Goal: Information Seeking & Learning: Learn about a topic

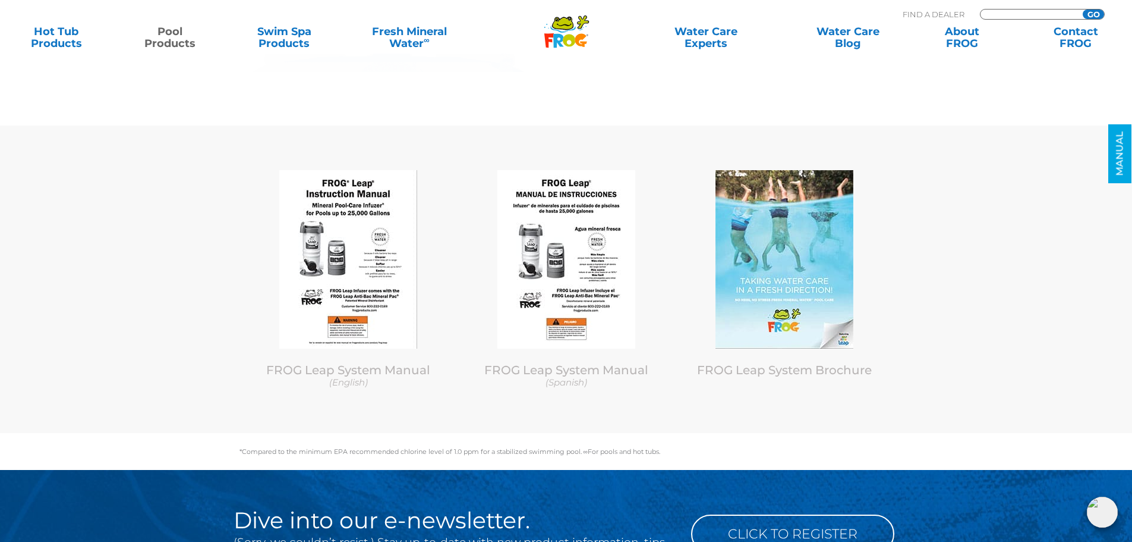
click at [1027, 16] on input "Zip Code Form" at bounding box center [1030, 15] width 80 height 10
paste input "08221"
type input "08221"
click at [1092, 11] on input "GO" at bounding box center [1093, 15] width 21 height 10
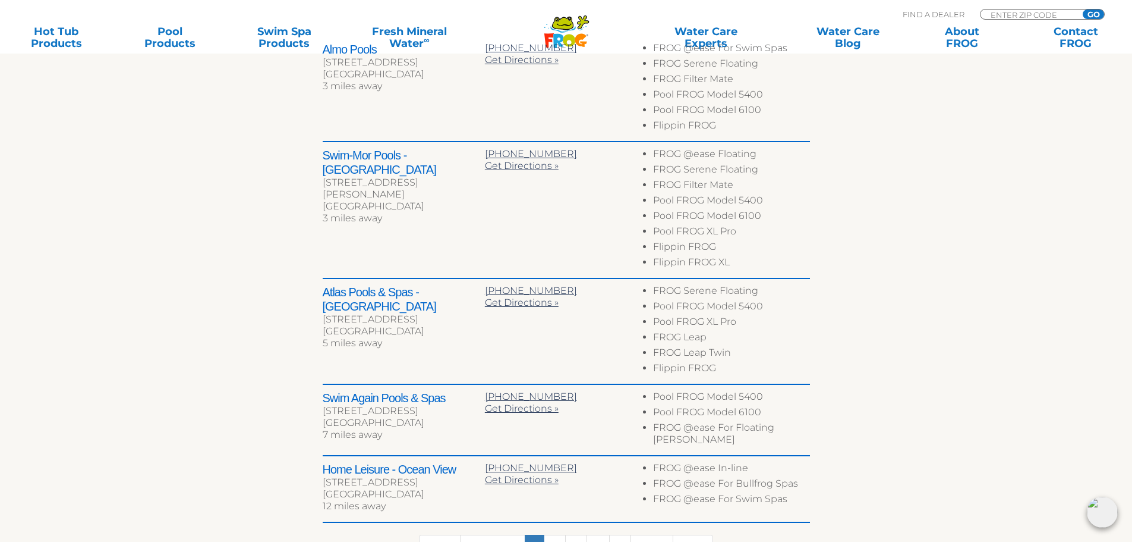
scroll to position [654, 0]
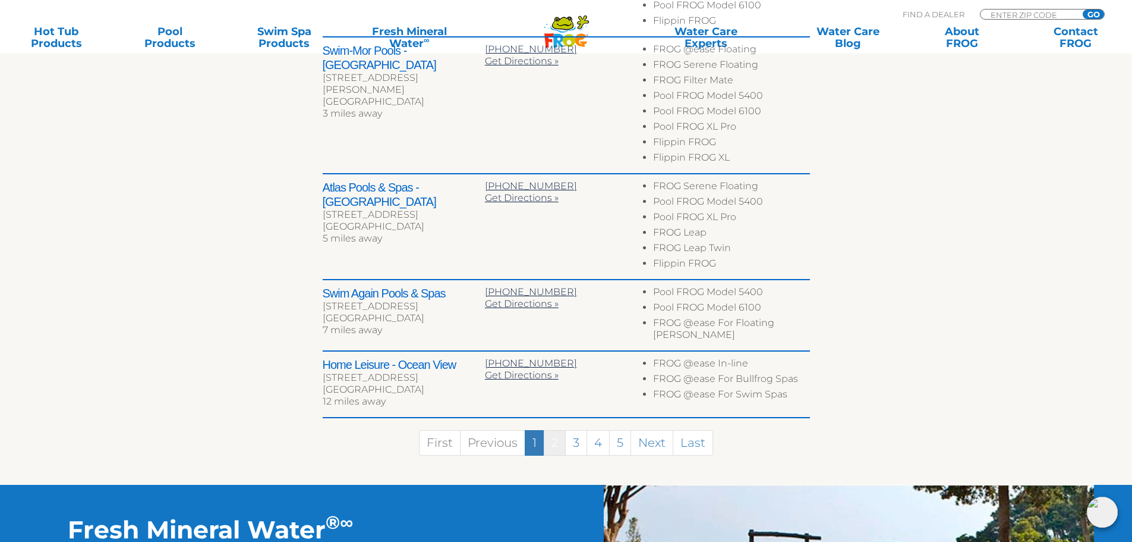
click at [561, 443] on link "2" at bounding box center [555, 443] width 22 height 26
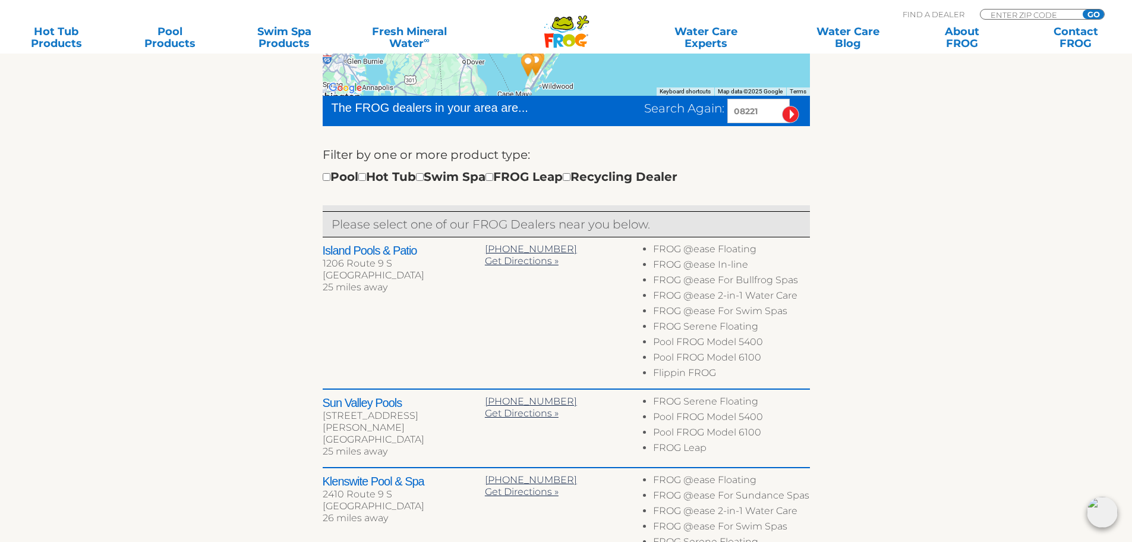
scroll to position [347, 0]
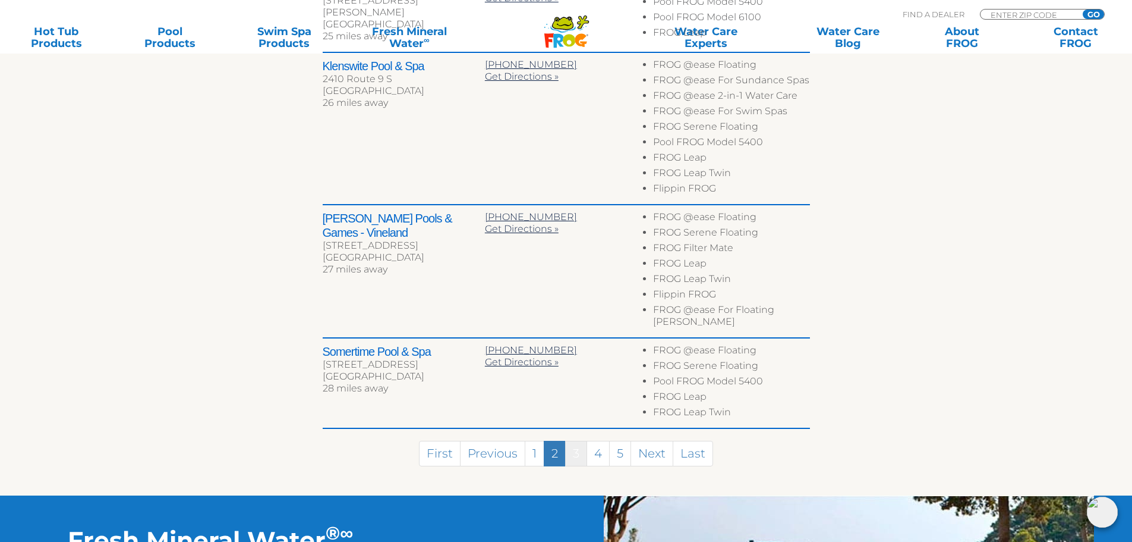
click at [583, 440] on link "3" at bounding box center [576, 453] width 22 height 26
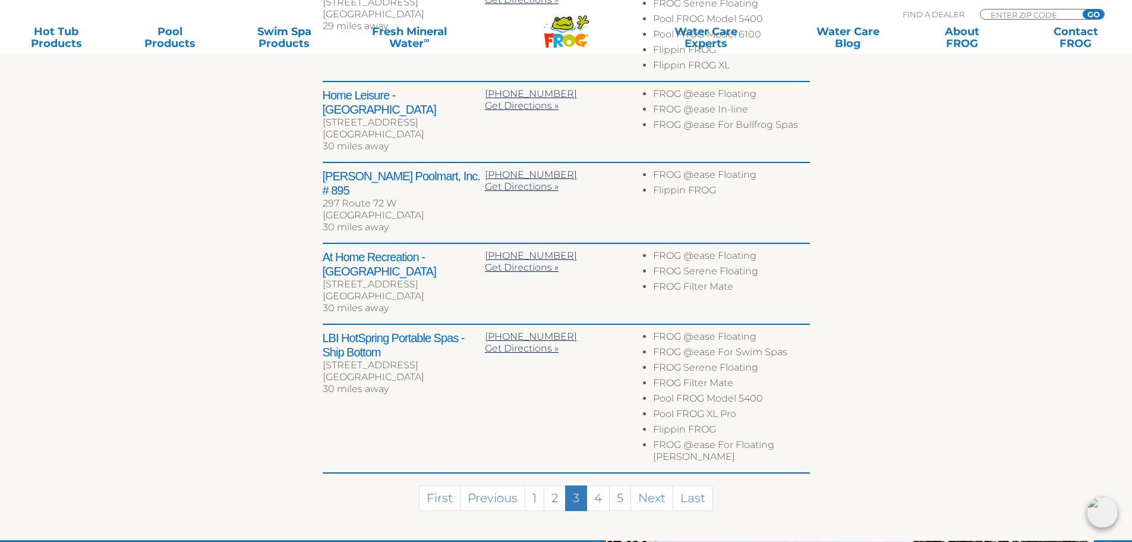
scroll to position [629, 0]
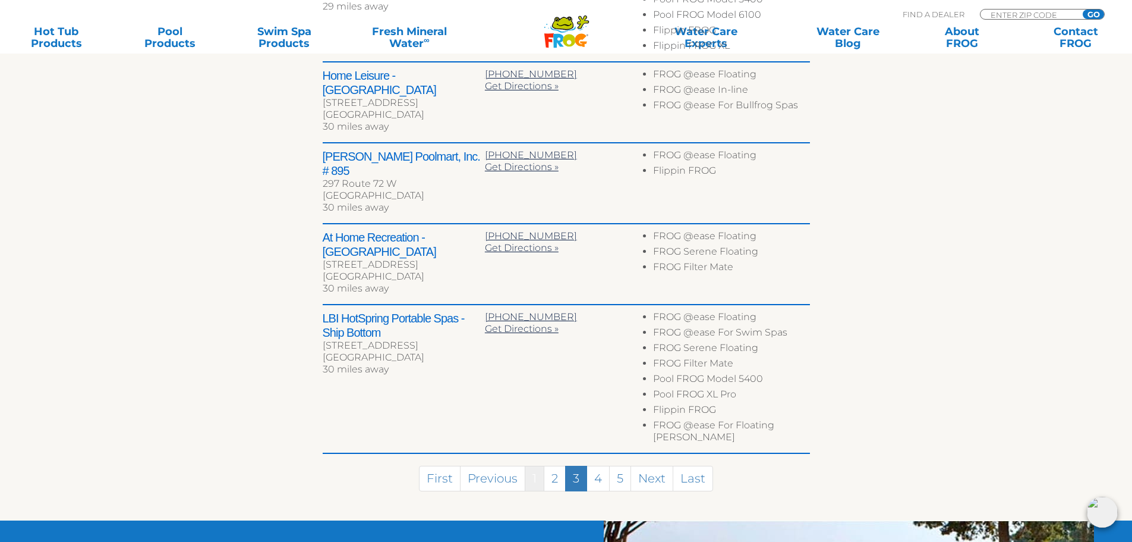
click at [540, 465] on link "1" at bounding box center [535, 478] width 20 height 26
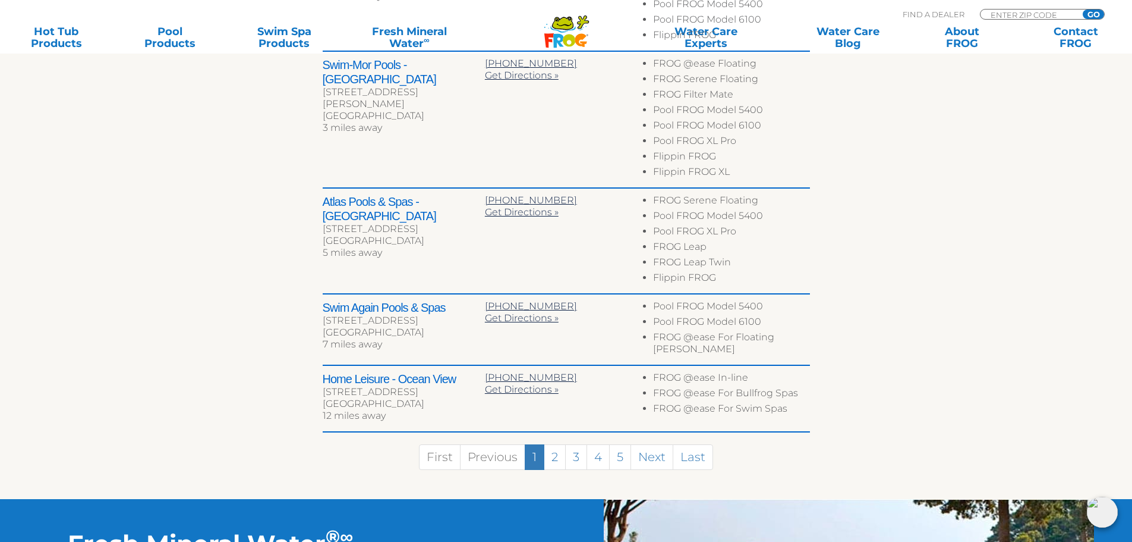
scroll to position [654, 0]
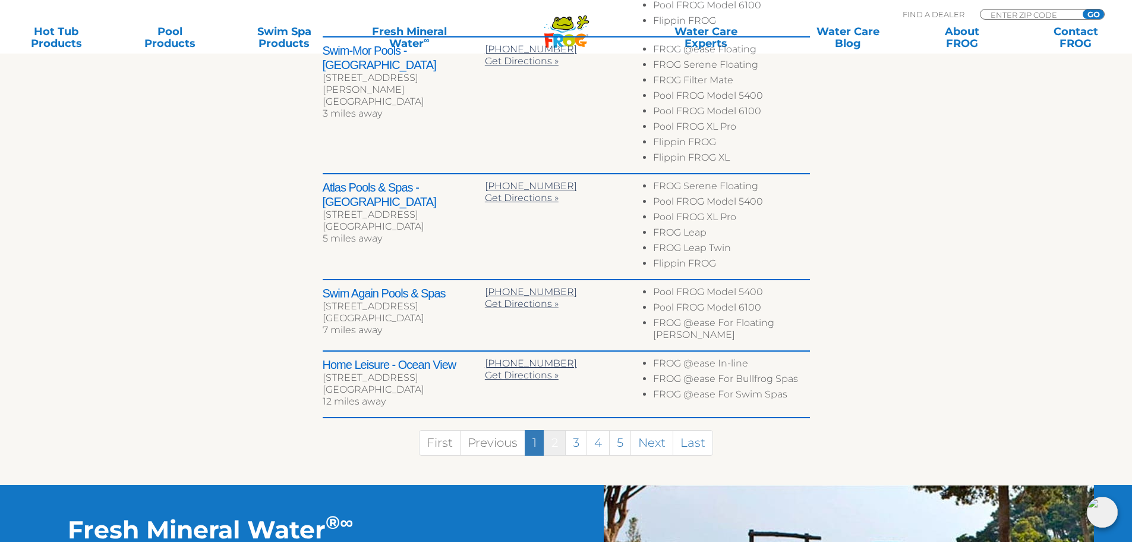
click at [552, 439] on link "2" at bounding box center [555, 443] width 22 height 26
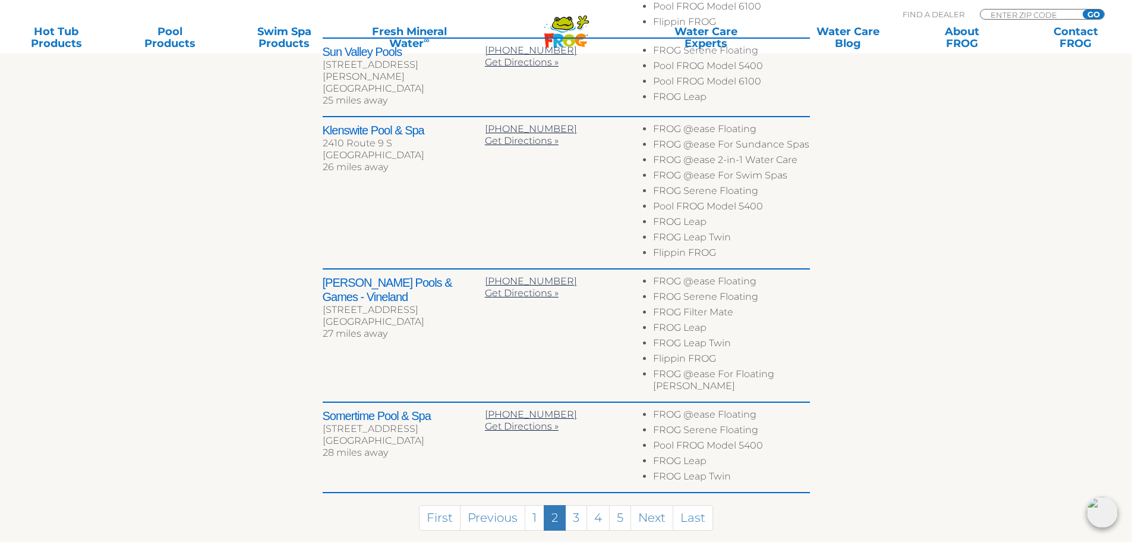
scroll to position [704, 0]
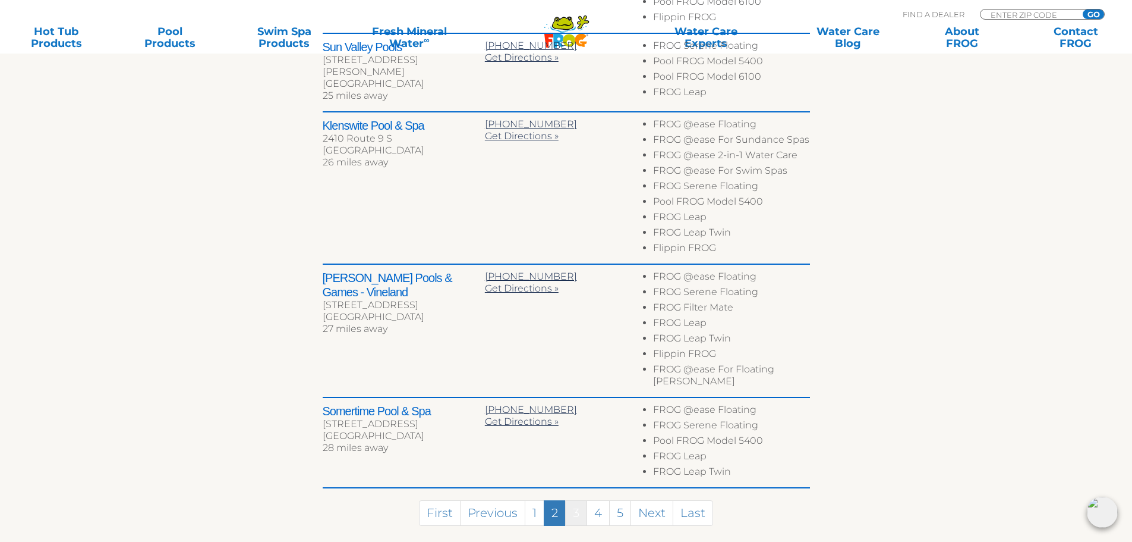
click at [578, 500] on link "3" at bounding box center [576, 513] width 22 height 26
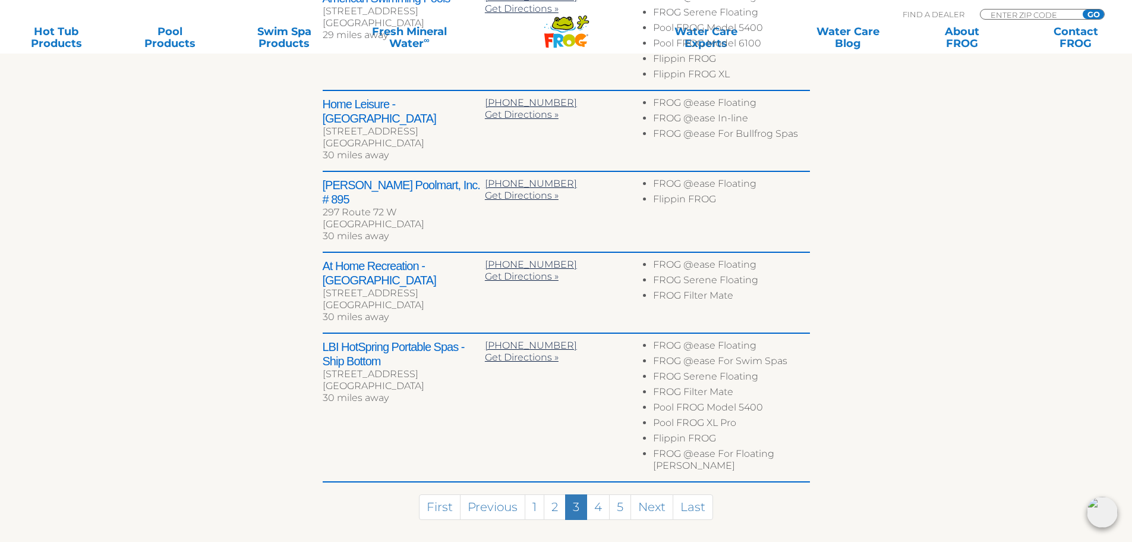
scroll to position [629, 0]
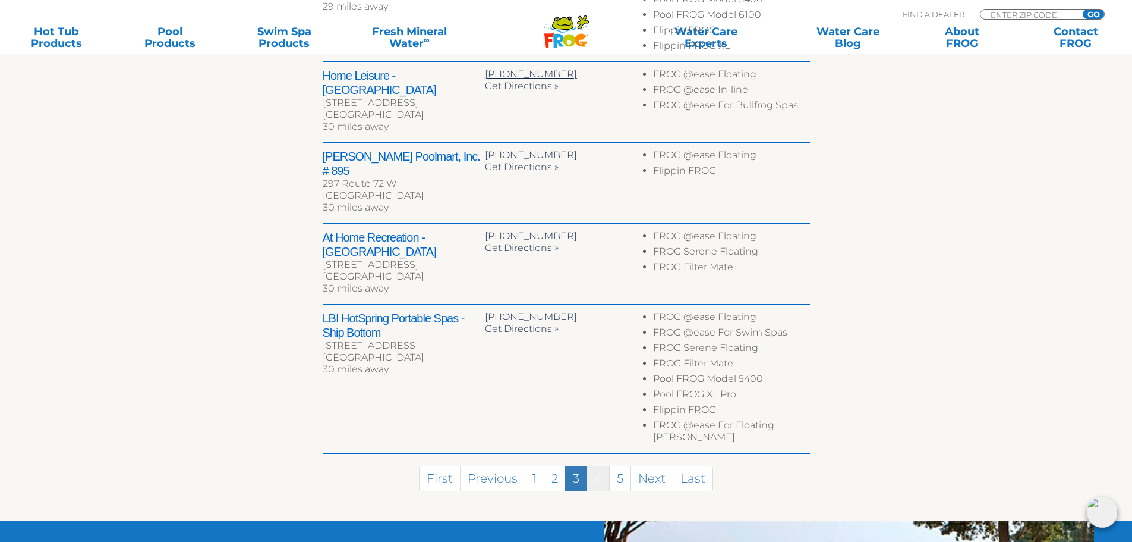
click at [596, 465] on link "4" at bounding box center [598, 478] width 23 height 26
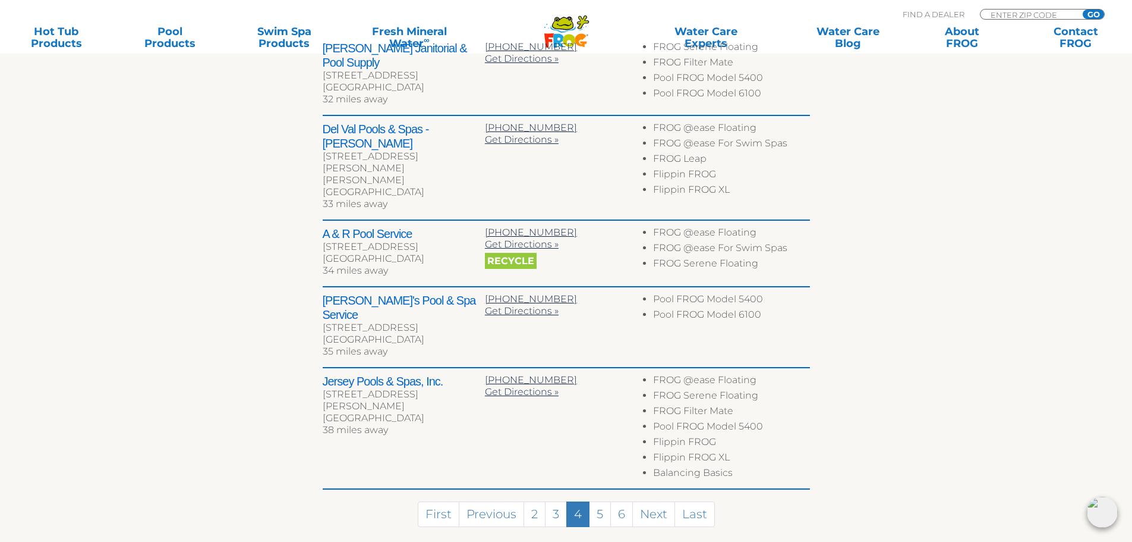
scroll to position [651, 0]
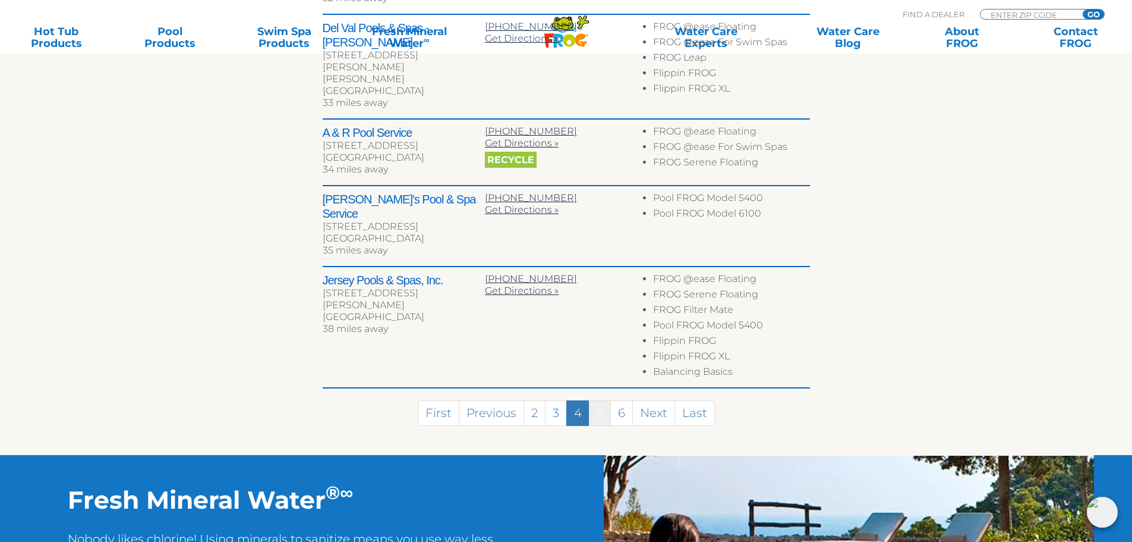
click at [596, 400] on link "5" at bounding box center [600, 413] width 22 height 26
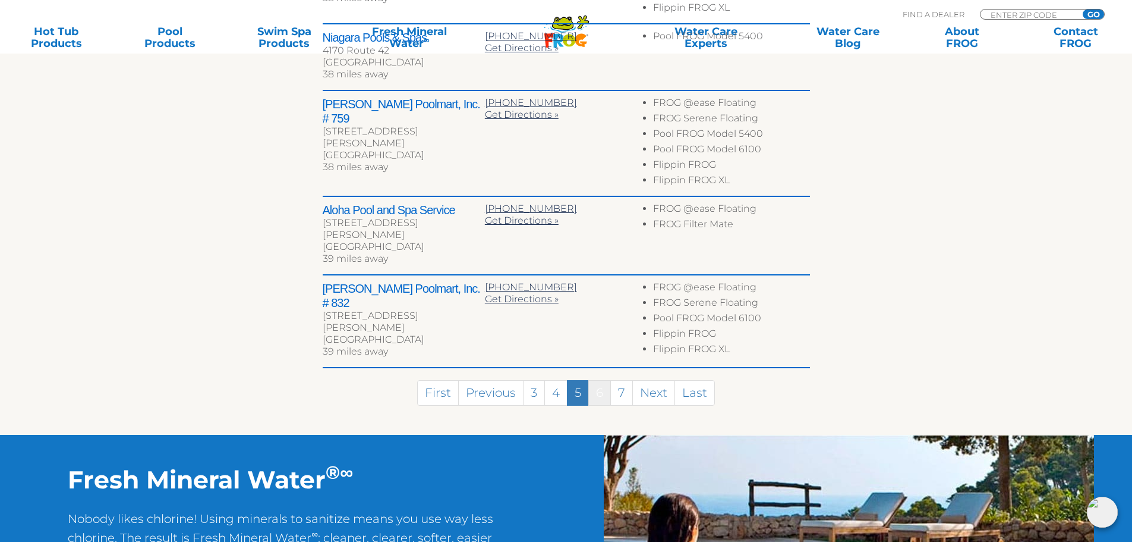
click at [600, 380] on link "6" at bounding box center [599, 393] width 23 height 26
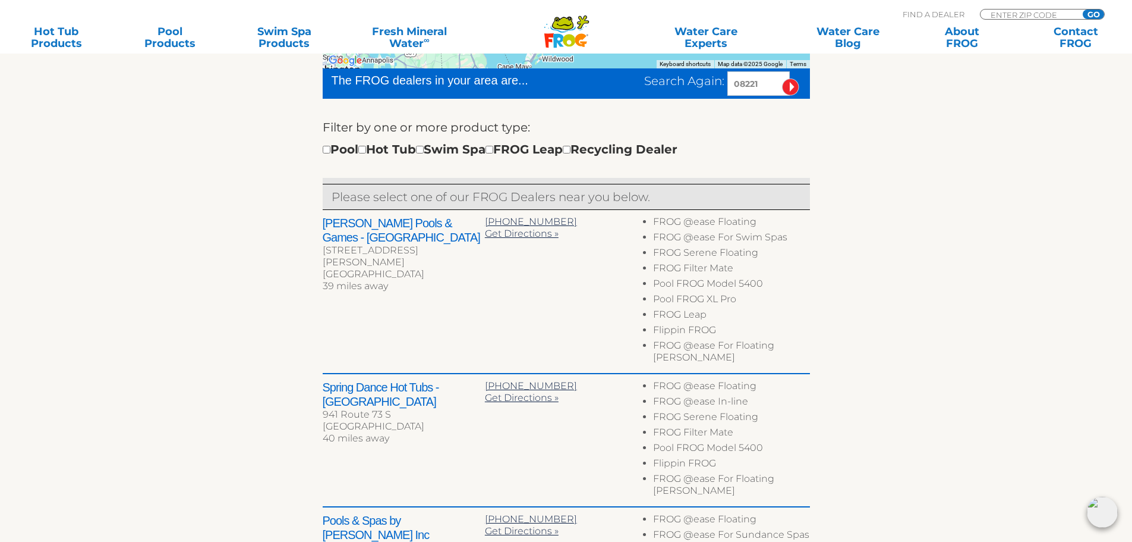
scroll to position [732, 0]
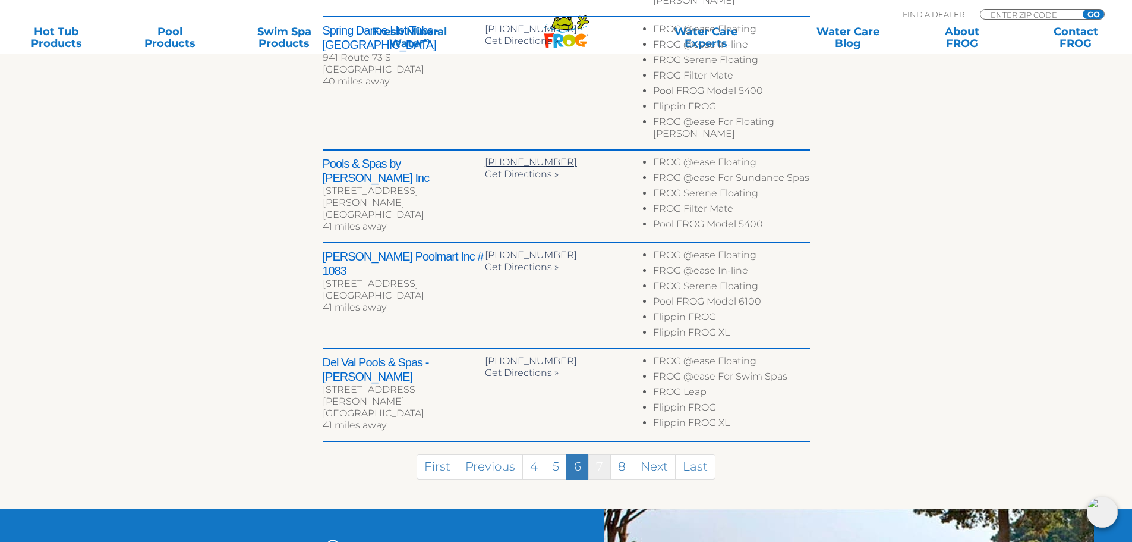
click at [605, 454] on link "7" at bounding box center [599, 467] width 23 height 26
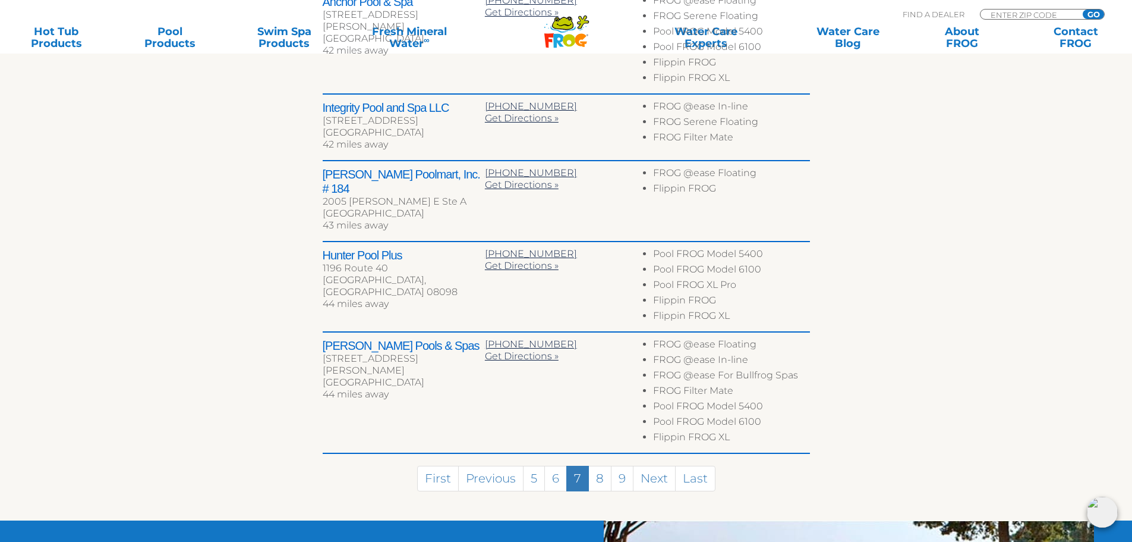
scroll to position [623, 0]
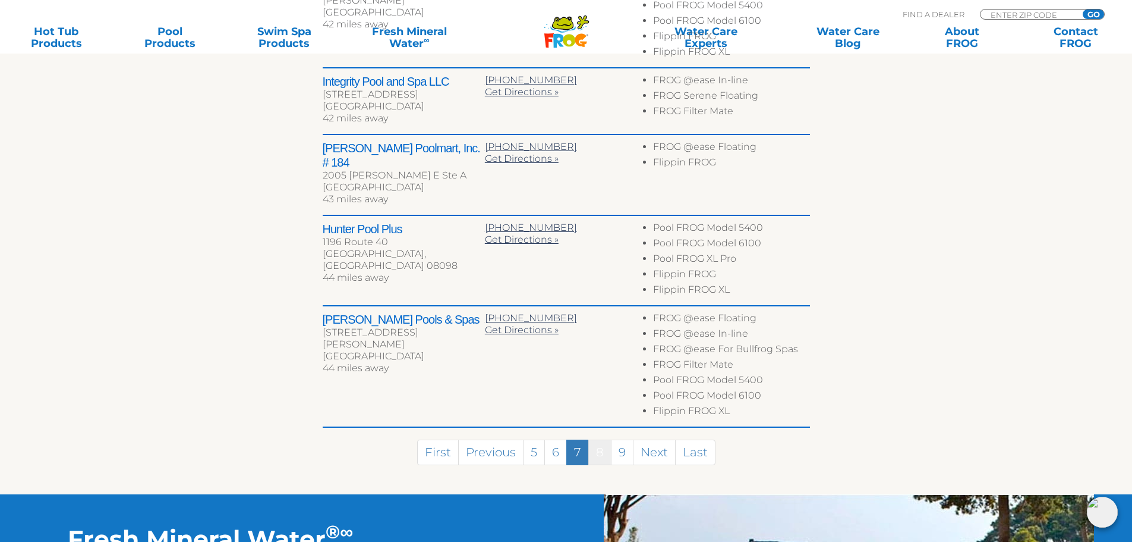
click at [606, 439] on link "8" at bounding box center [599, 452] width 23 height 26
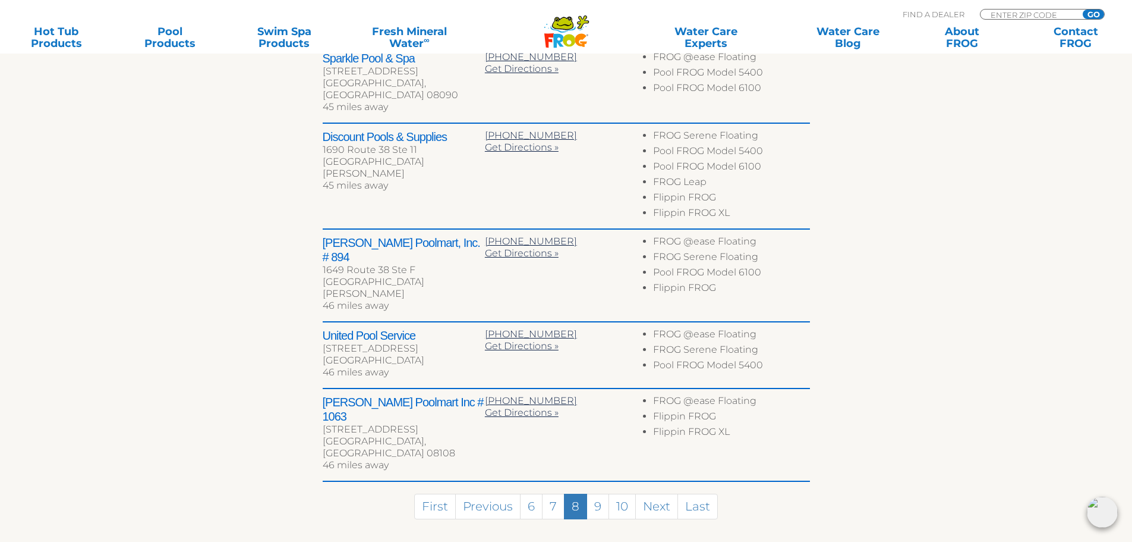
scroll to position [553, 0]
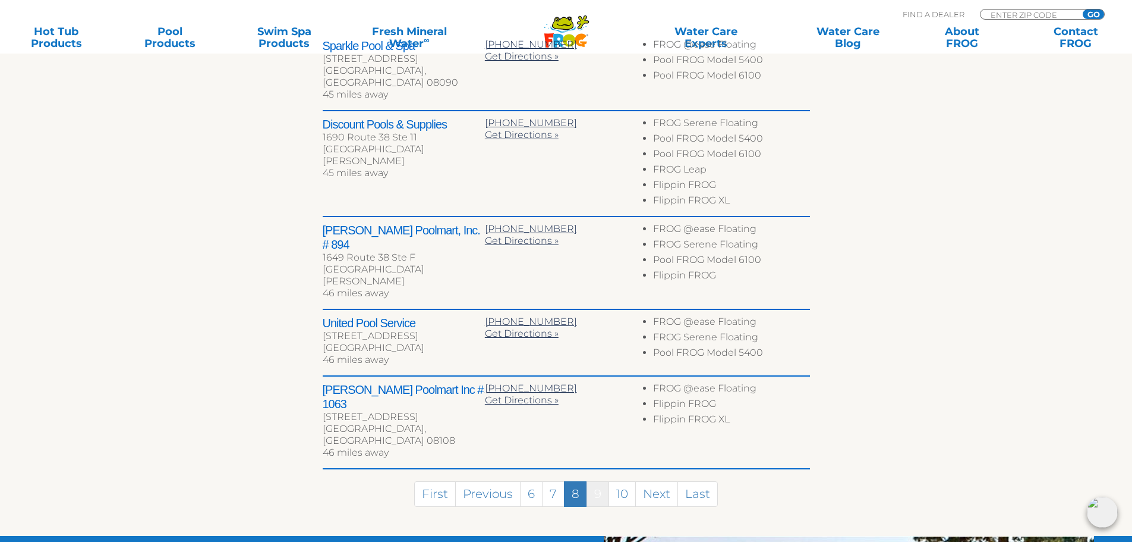
click at [602, 481] on link "9" at bounding box center [598, 494] width 23 height 26
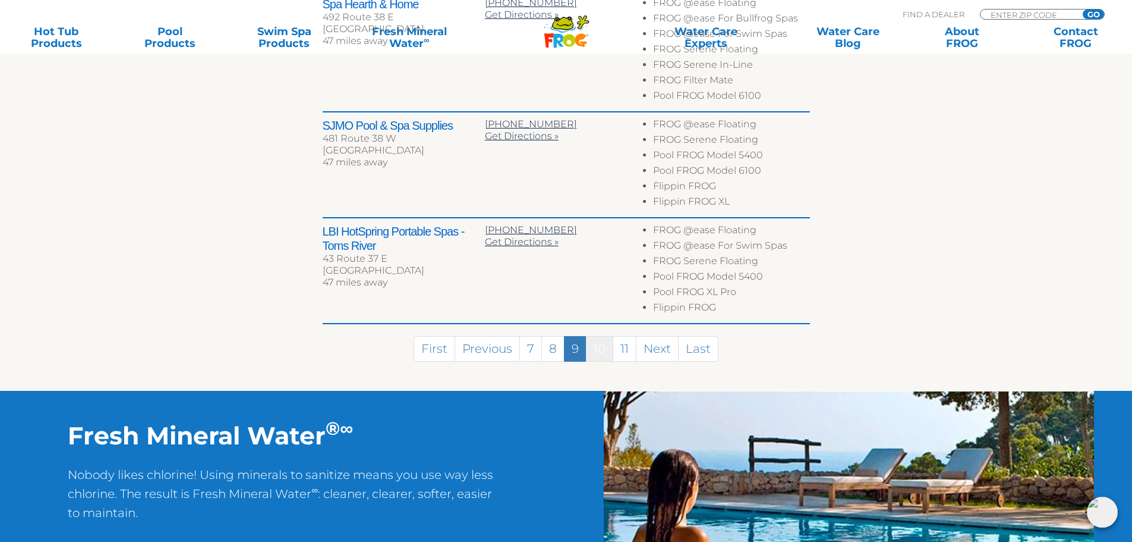
click at [605, 354] on link "10" at bounding box center [599, 349] width 27 height 26
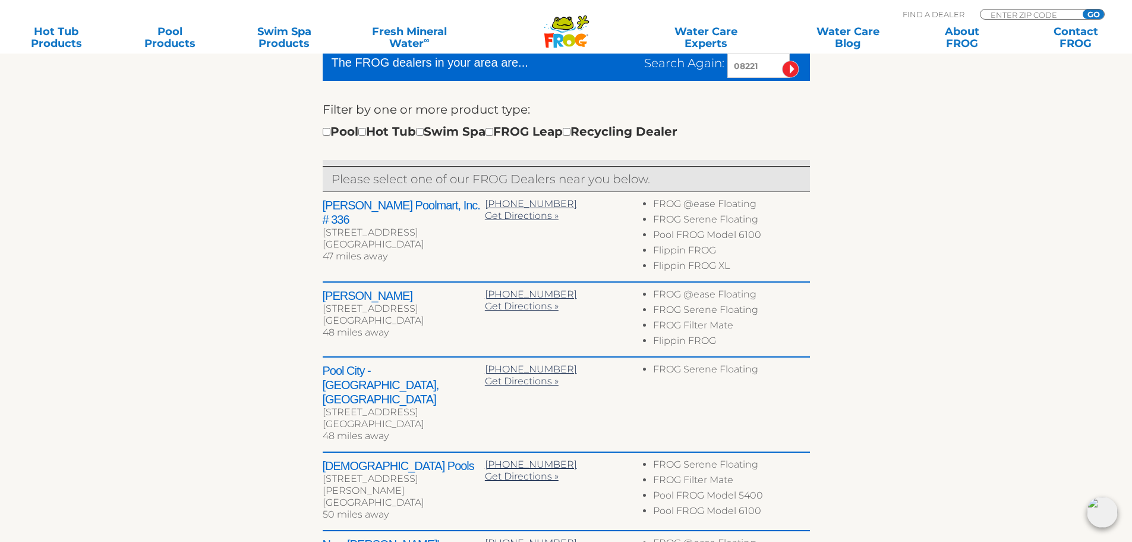
scroll to position [586, 0]
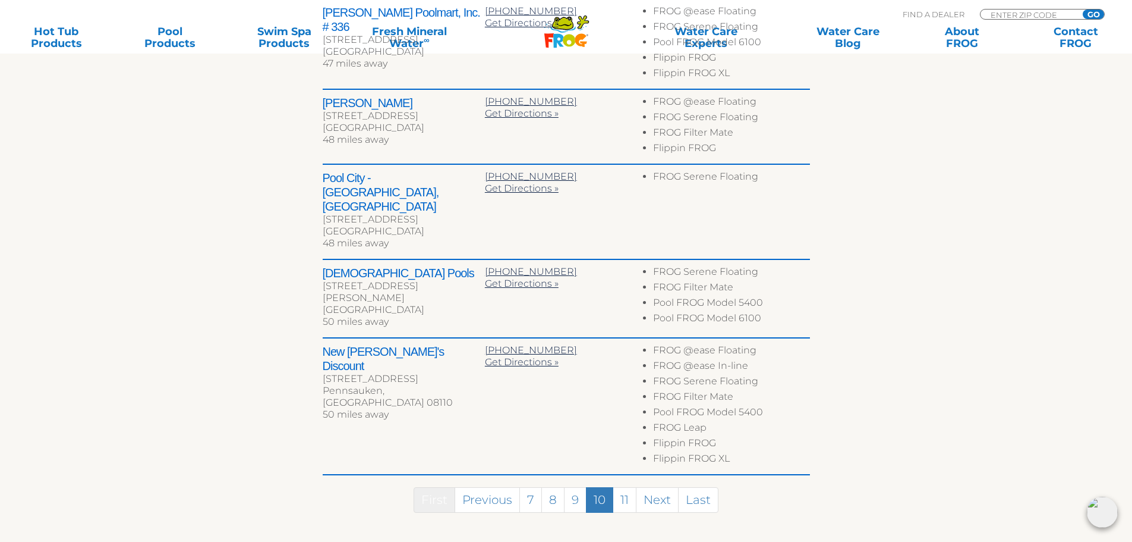
click at [433, 487] on link "First" at bounding box center [435, 500] width 42 height 26
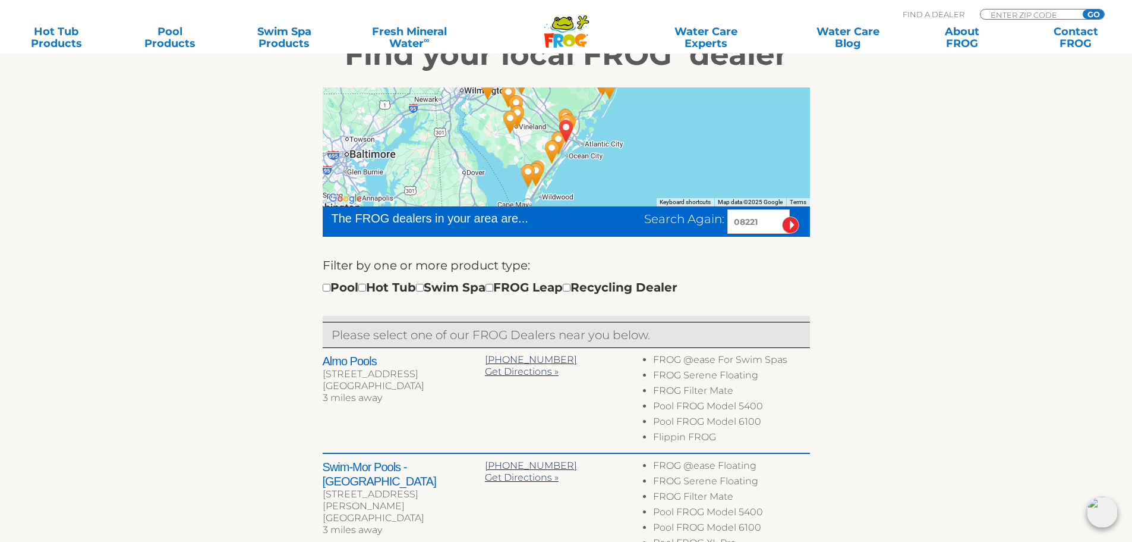
scroll to position [297, 0]
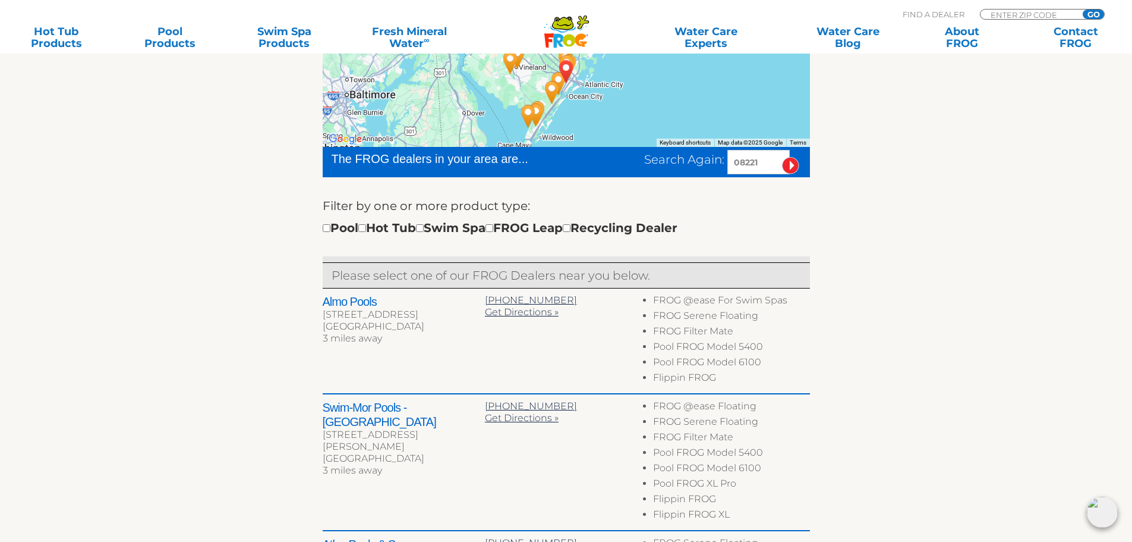
click at [417, 352] on div "Almo Pools 3206 Fire Rd Egg Harbor Township, NJ 08234 3 miles away 609-641-1211…" at bounding box center [566, 341] width 487 height 106
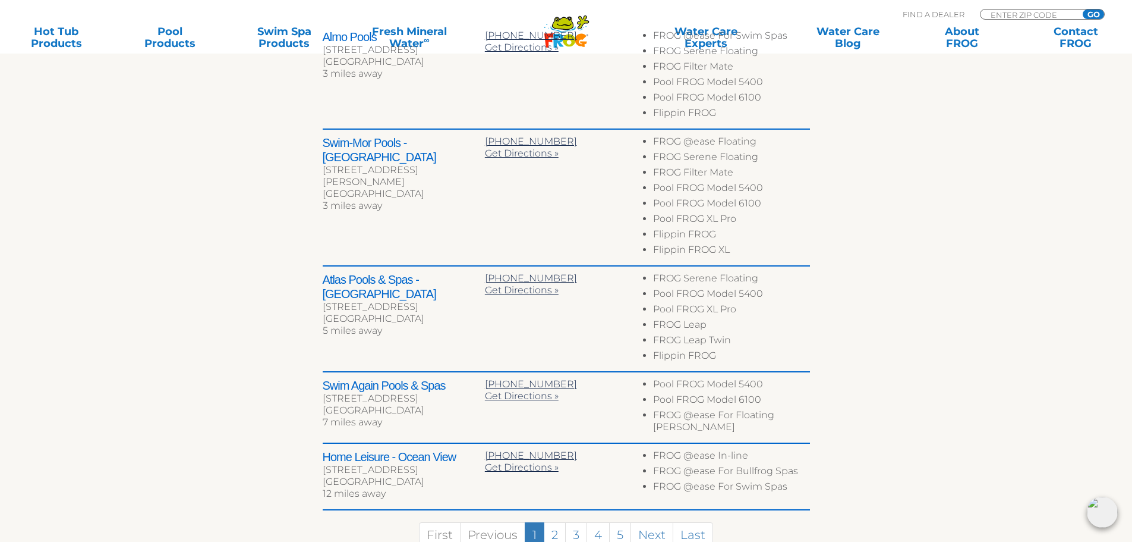
scroll to position [476, 0]
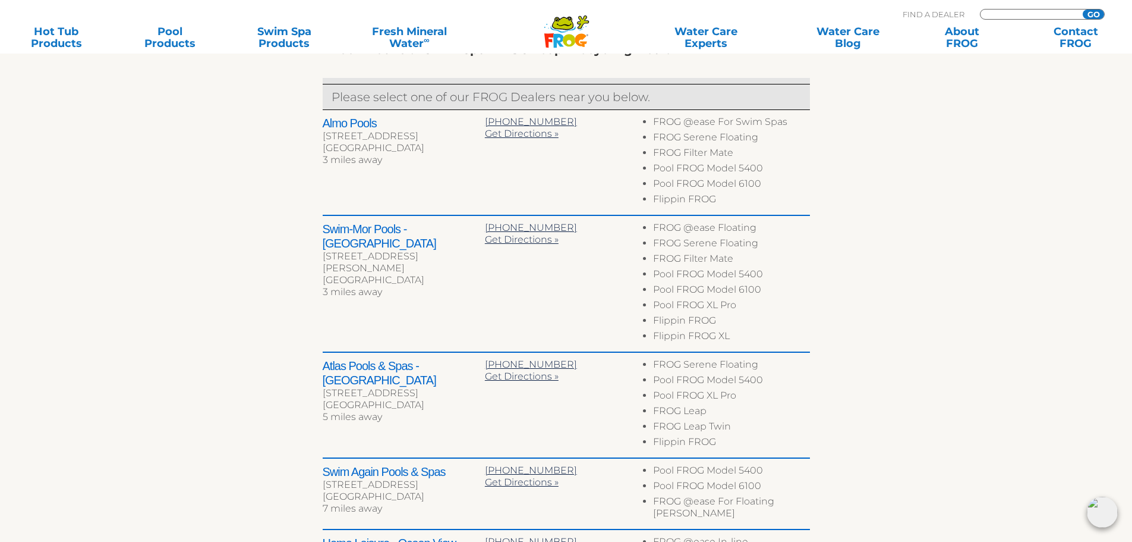
click at [1015, 14] on input "Zip Code Form" at bounding box center [1030, 15] width 80 height 10
type input "08225"
click at [1083, 10] on input "GO" at bounding box center [1093, 15] width 21 height 10
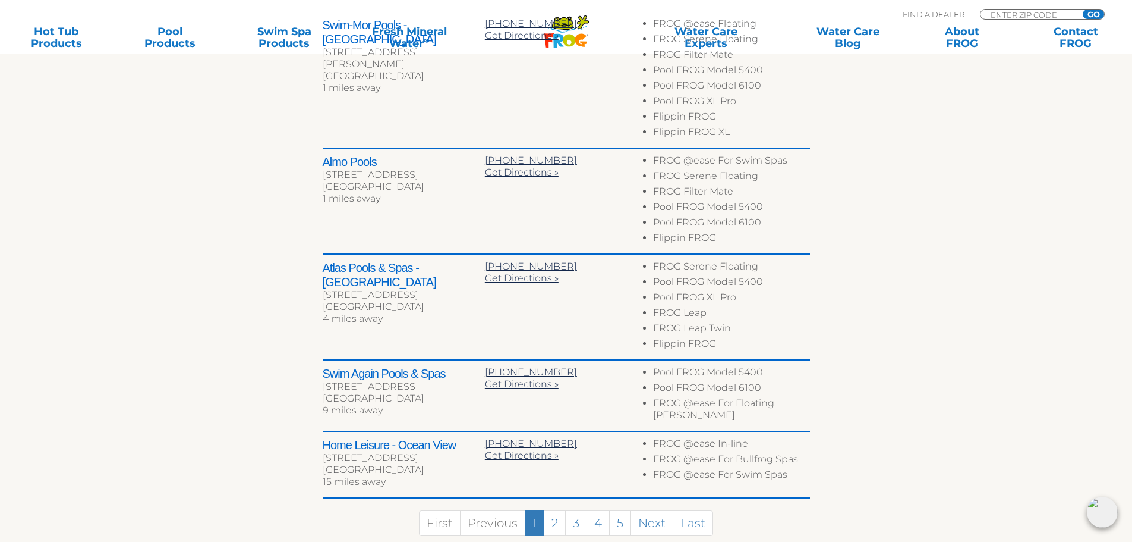
scroll to position [594, 0]
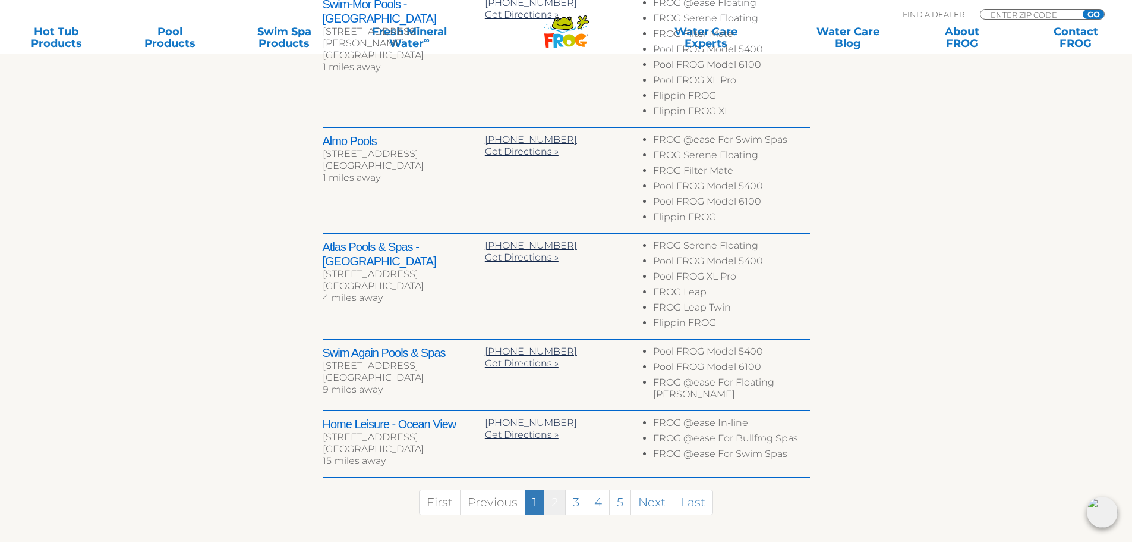
click at [556, 505] on link "2" at bounding box center [555, 502] width 22 height 26
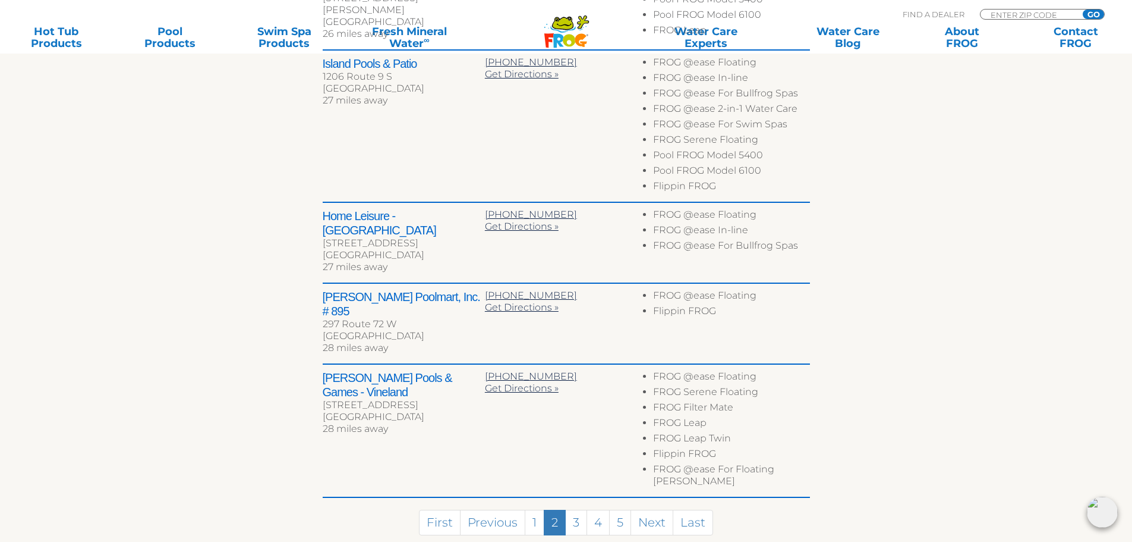
scroll to position [713, 0]
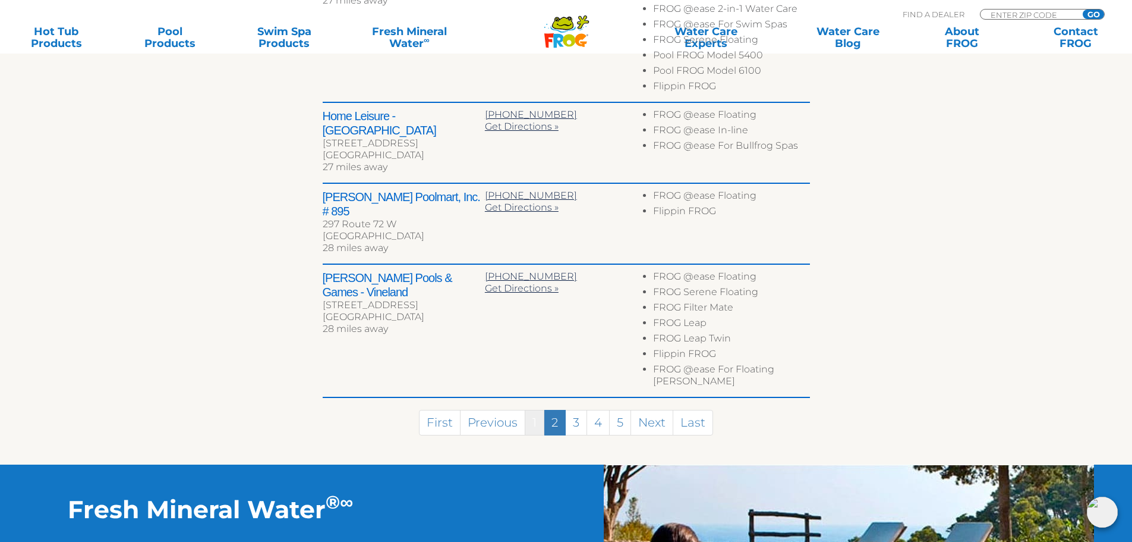
click at [537, 410] on link "1" at bounding box center [535, 423] width 20 height 26
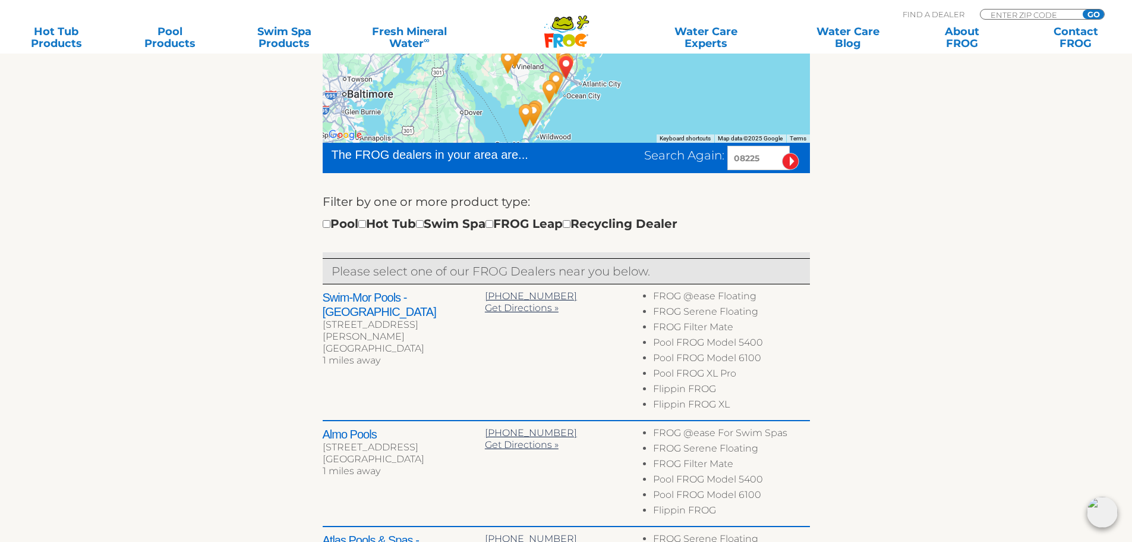
scroll to position [297, 0]
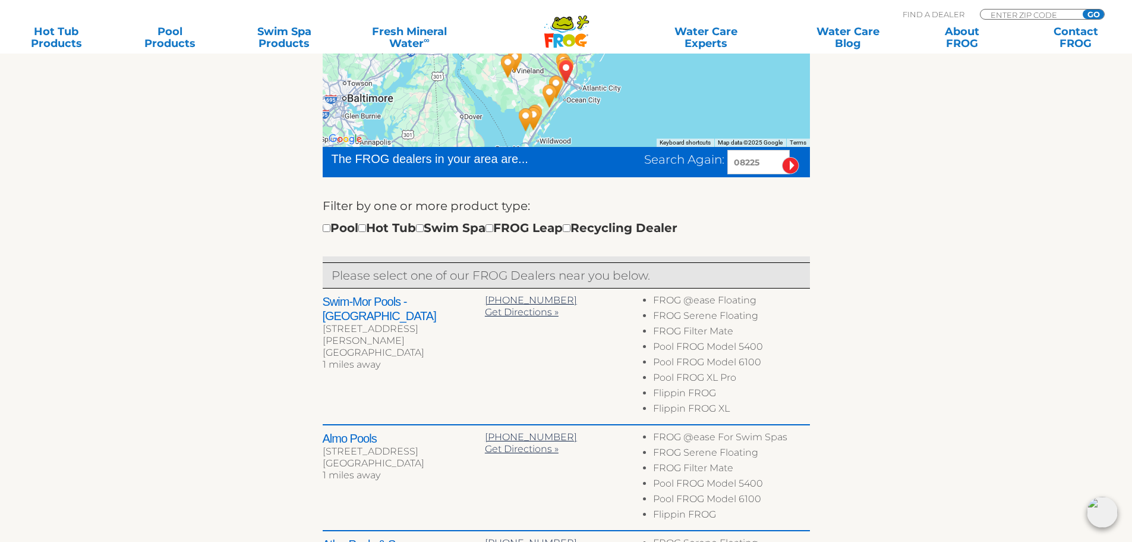
click at [486, 395] on div "Swim-Mor Pools - Northfield 331 Tilton Rd Ste 17 Northfield, NJ 08225 1 miles a…" at bounding box center [566, 356] width 487 height 137
click at [477, 362] on div "Swim-Mor Pools - Northfield 331 Tilton Rd Ste 17 Northfield, NJ 08225 1 miles a…" at bounding box center [566, 356] width 487 height 137
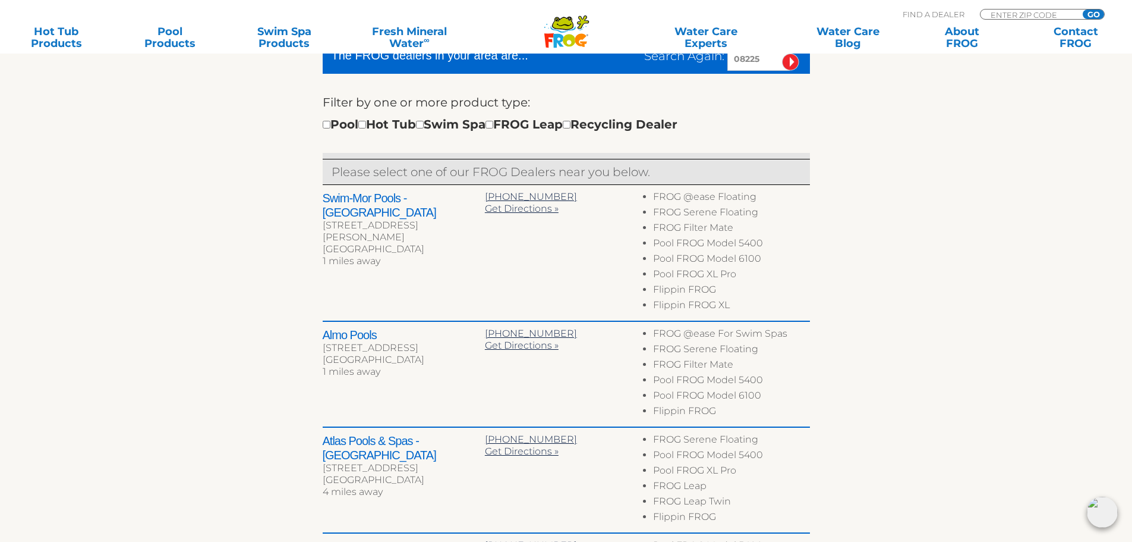
scroll to position [416, 0]
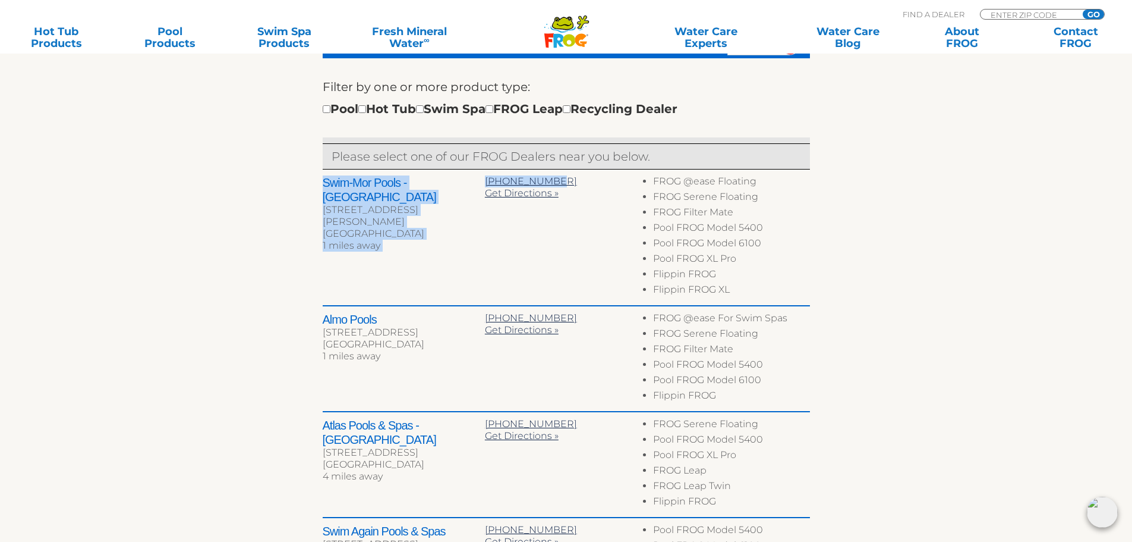
drag, startPoint x: 550, startPoint y: 175, endPoint x: 323, endPoint y: 185, distance: 227.3
click at [323, 185] on div "Swim-Mor Pools - Northfield 331 Tilton Rd Ste 17 Northfield, NJ 08225 1 miles a…" at bounding box center [566, 237] width 487 height 137
copy div "Swim-Mor Pools - Northfield 331 Tilton Rd Ste 17 Northfield, NJ 08225 1 miles a…"
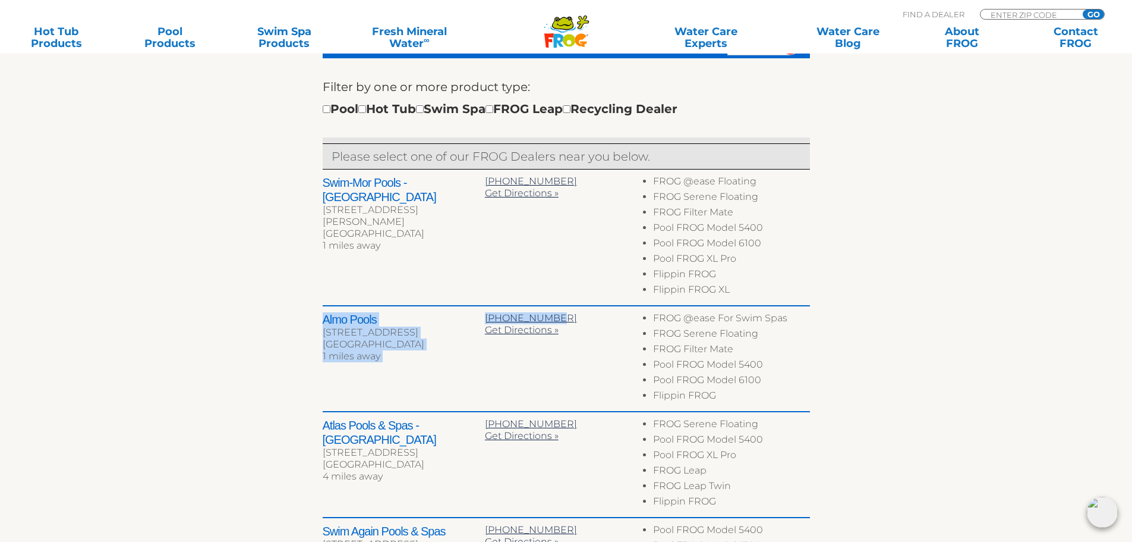
drag, startPoint x: 544, startPoint y: 316, endPoint x: 323, endPoint y: 314, distance: 221.7
click at [323, 314] on div "Almo Pools 3206 Fire Rd Egg Harbor Township, NJ 08234 1 miles away 609-641-1211…" at bounding box center [566, 359] width 487 height 106
copy div "Almo Pools 3206 Fire Rd Egg Harbor Township, NJ 08234 1 miles away 609-641-1211"
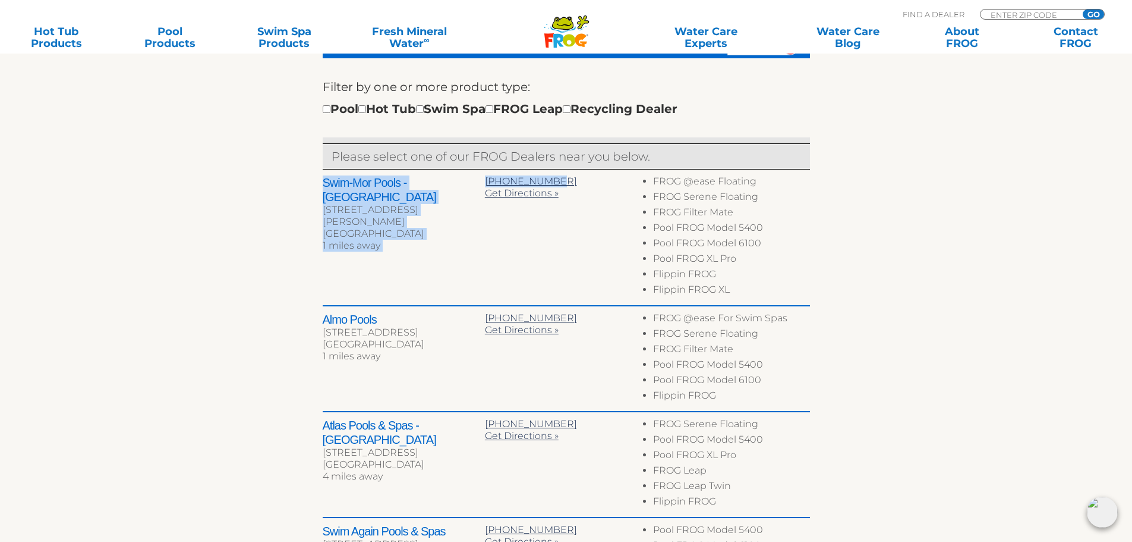
drag, startPoint x: 552, startPoint y: 179, endPoint x: 316, endPoint y: 179, distance: 236.6
click at [316, 179] on div "← Move left → Move right ↑ Move up ↓ Move down + Zoom in - Zoom out Home Jump l…" at bounding box center [566, 308] width 731 height 828
copy div "Swim-Mor Pools - Northfield 331 Tilton Rd Ste 17 Northfield, NJ 08225 1 miles a…"
click at [421, 279] on div "Swim-Mor Pools - Northfield 331 Tilton Rd Ste 17 Northfield, NJ 08225 1 miles a…" at bounding box center [566, 237] width 487 height 137
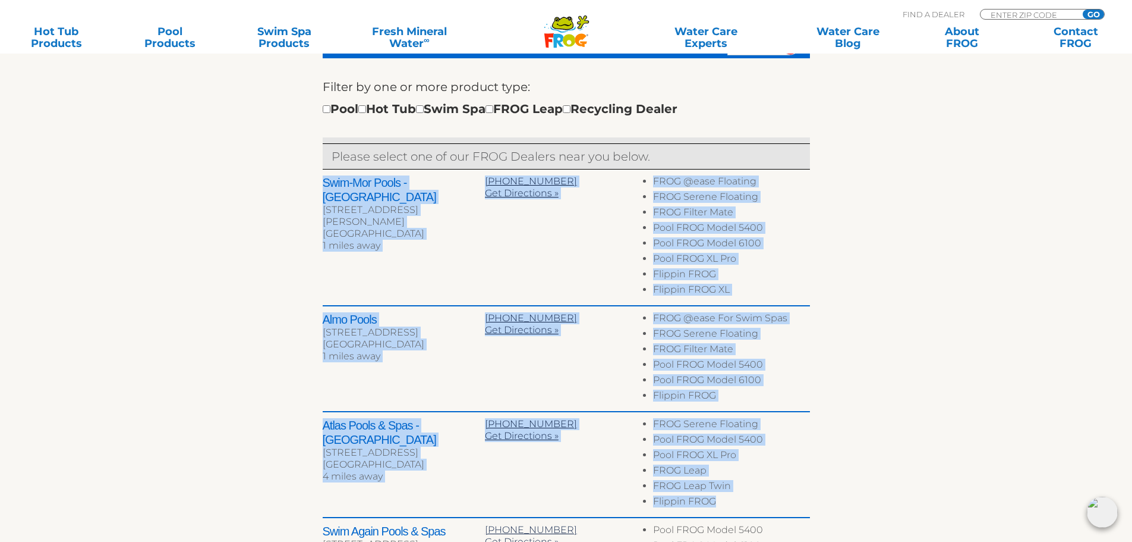
drag, startPoint x: 316, startPoint y: 178, endPoint x: 789, endPoint y: 500, distance: 572.9
click at [789, 500] on div "← Move left → Move right ↑ Move up ↓ Move down + Zoom in - Zoom out Home Jump l…" at bounding box center [566, 308] width 731 height 828
copy div "Swim-Mor Pools - Northfield 331 Tilton Rd Ste 17 Northfield, NJ 08225 1 miles a…"
click at [420, 204] on div "331 Tilton Rd Ste 17" at bounding box center [404, 216] width 162 height 24
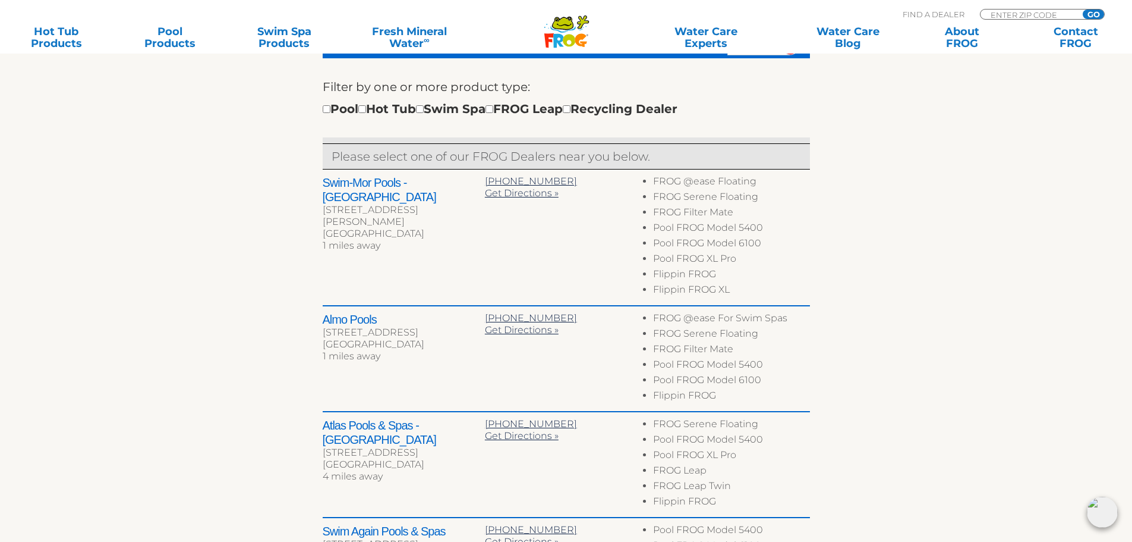
drag, startPoint x: 315, startPoint y: 180, endPoint x: 418, endPoint y: 208, distance: 107.3
click at [418, 208] on div "← Move left → Move right ↑ Move up ↓ Move down + Zoom in - Zoom out Home Jump l…" at bounding box center [566, 308] width 731 height 828
copy div "Swim-Mor Pools - Northfield 331 Tilton Rd Ste 17 Northfield, NJ 08225"
click at [553, 178] on div "609-645-7171" at bounding box center [566, 181] width 162 height 12
drag, startPoint x: 550, startPoint y: 180, endPoint x: 484, endPoint y: 181, distance: 66.0
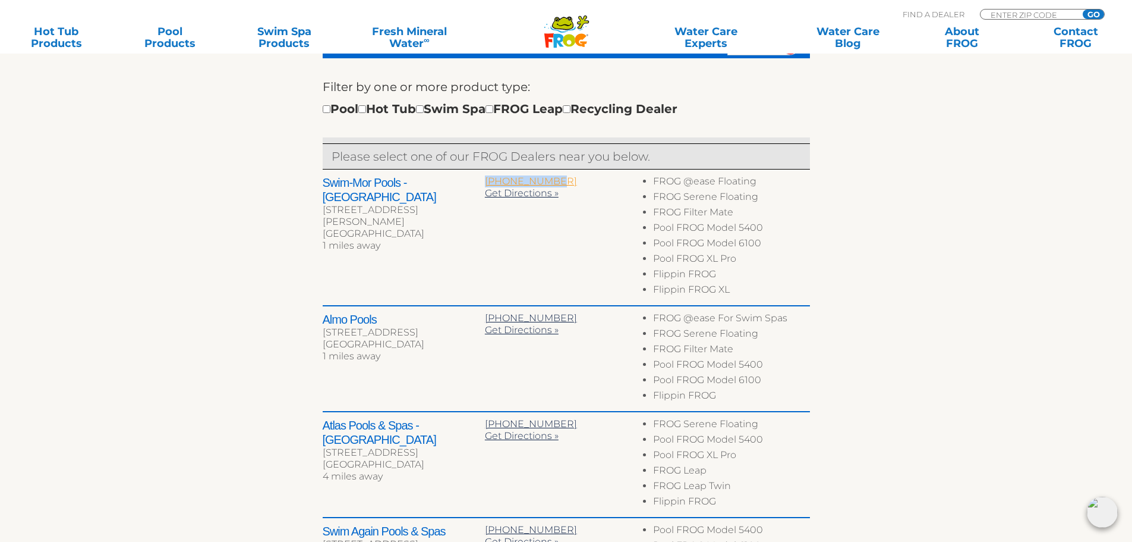
click at [485, 181] on div "609-645-7171" at bounding box center [566, 181] width 162 height 12
copy span "609-645-7171"
drag, startPoint x: 323, startPoint y: 317, endPoint x: 477, endPoint y: 344, distance: 156.2
click at [477, 344] on div "Almo Pools 3206 Fire Rd Egg Harbor Township, NJ 08234 1 miles away" at bounding box center [404, 338] width 162 height 53
copy div "Almo Pools 3206 Fire Rd Egg Harbor Township, NJ 08234"
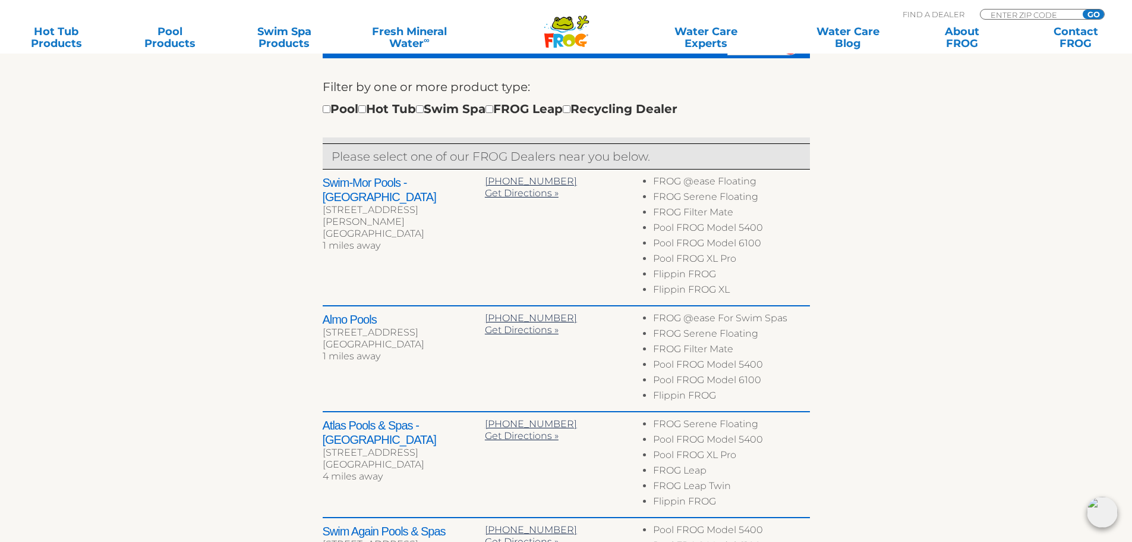
drag, startPoint x: 557, startPoint y: 310, endPoint x: 547, endPoint y: 314, distance: 10.9
click at [556, 311] on div "Almo Pools 3206 Fire Rd Egg Harbor Township, NJ 08234 1 miles away 609-641-1211…" at bounding box center [566, 359] width 487 height 106
drag, startPoint x: 546, startPoint y: 315, endPoint x: 484, endPoint y: 313, distance: 61.3
click at [485, 313] on div "609-641-1211" at bounding box center [566, 318] width 162 height 12
copy span "609-641-1211"
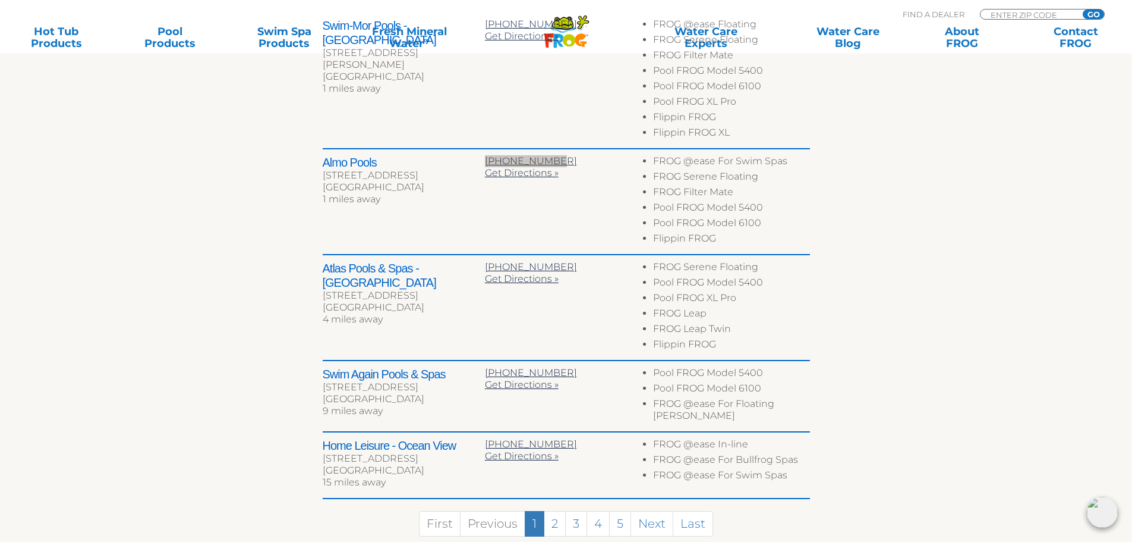
scroll to position [594, 0]
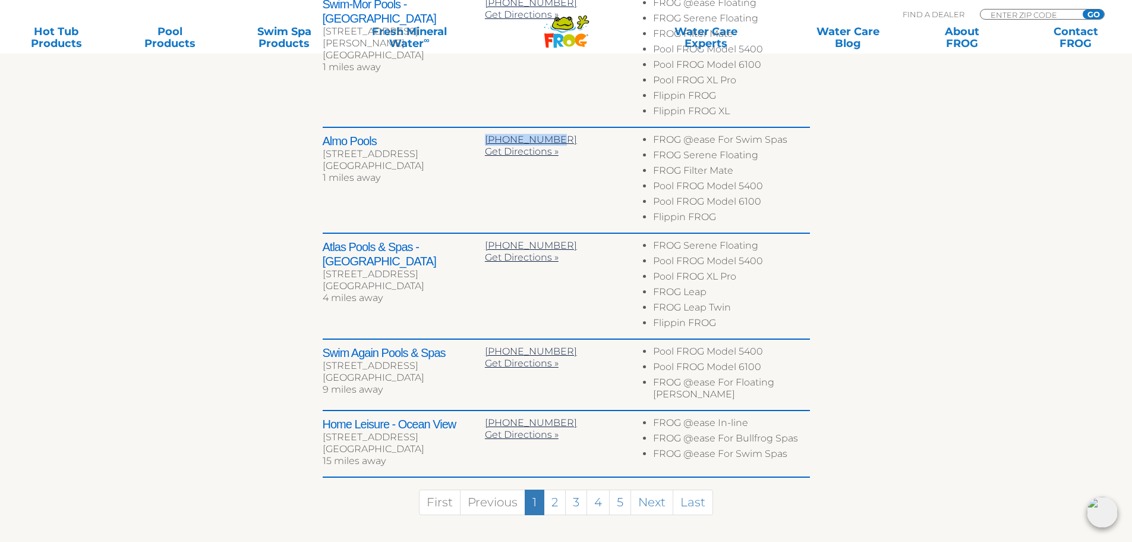
drag, startPoint x: 320, startPoint y: 245, endPoint x: 473, endPoint y: 269, distance: 154.7
click at [473, 269] on div "← Move left → Move right ↑ Move up ↓ Move down + Zoom in - Zoom out Home Jump l…" at bounding box center [566, 130] width 731 height 828
copy div "Atlas Pools & Spas - Cardiff 6512 Black Horse Pike Egg Harbor Township, NJ 08234"
click at [588, 285] on div "Atlas Pools & Spas - Cardiff 6512 Black Horse Pike Egg Harbor Township, NJ 0823…" at bounding box center [566, 287] width 487 height 106
drag, startPoint x: 555, startPoint y: 244, endPoint x: 486, endPoint y: 242, distance: 69.6
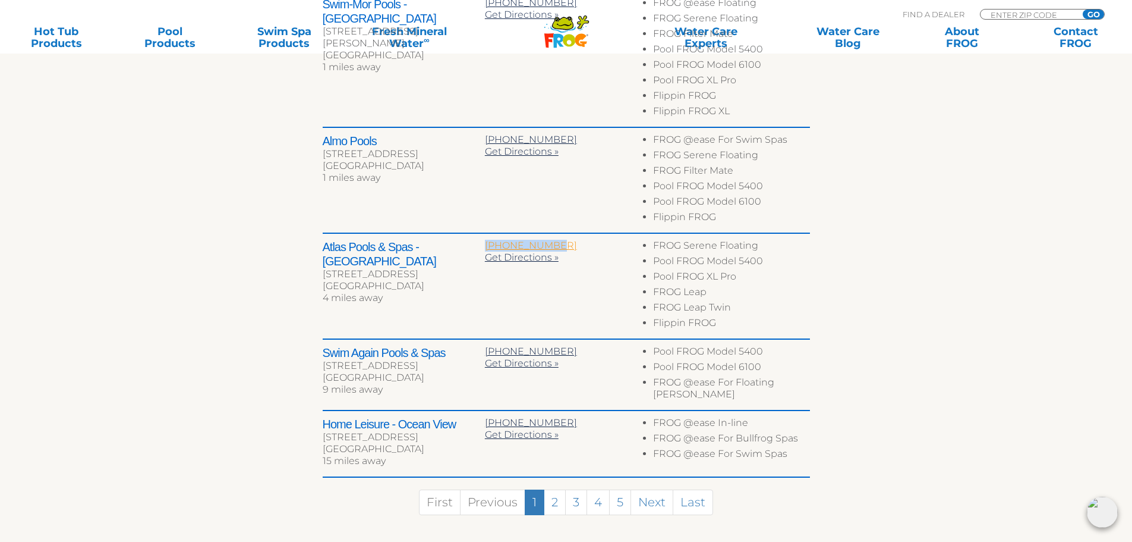
click at [486, 242] on div "609-645-2998" at bounding box center [566, 246] width 162 height 12
copy span "609-645-2998"
drag, startPoint x: 321, startPoint y: 352, endPoint x: 429, endPoint y: 375, distance: 110.6
click at [429, 375] on div "← Move left → Move right ↑ Move up ↓ Move down + Zoom in - Zoom out Home Jump l…" at bounding box center [566, 130] width 731 height 828
click at [552, 345] on div "609-390-8869" at bounding box center [566, 351] width 162 height 12
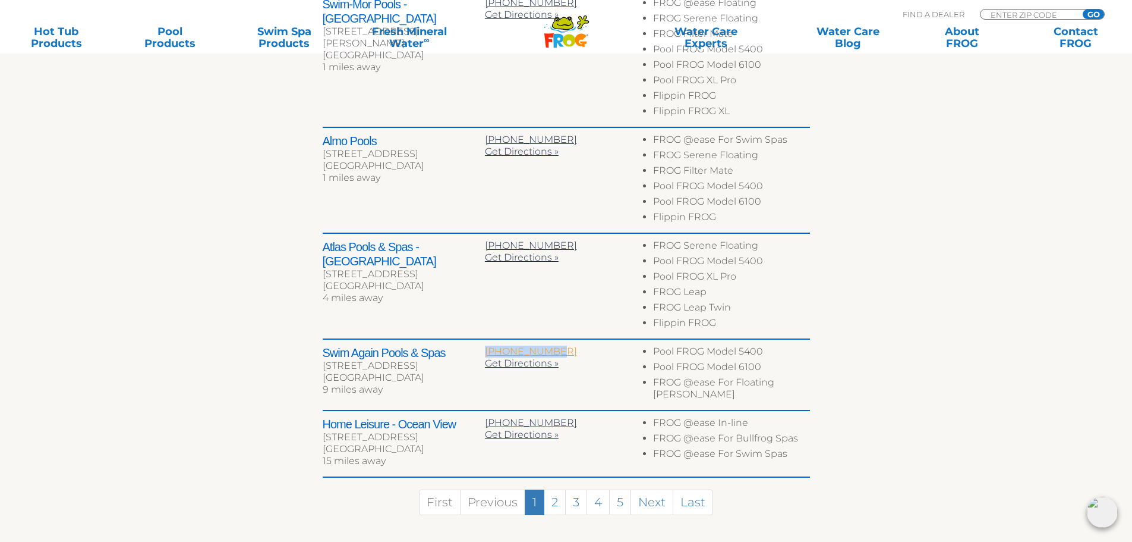
drag, startPoint x: 552, startPoint y: 350, endPoint x: 485, endPoint y: 350, distance: 66.6
click at [485, 350] on div "609-390-8869" at bounding box center [566, 351] width 162 height 12
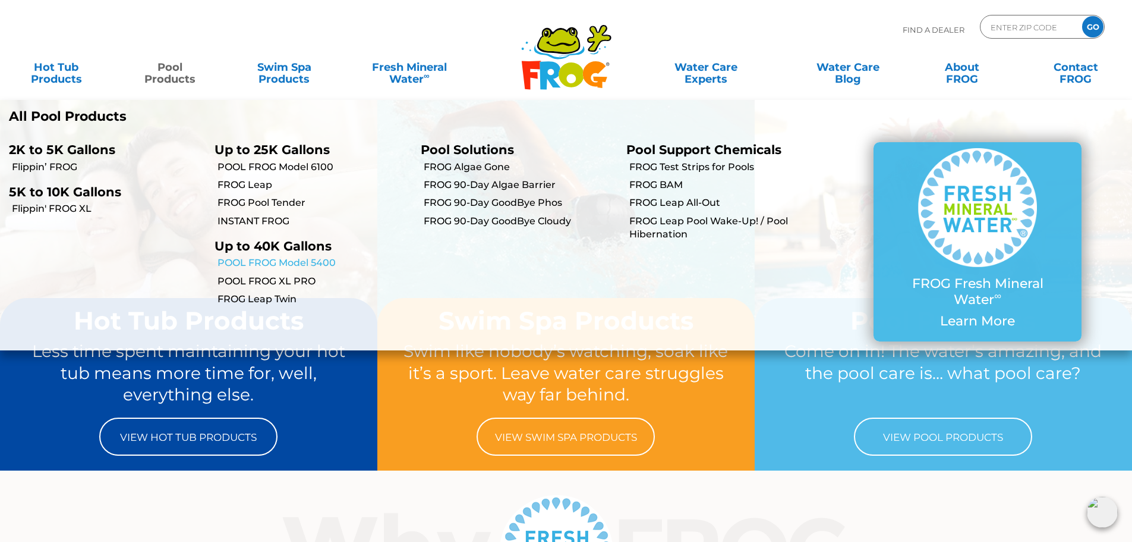
click at [281, 261] on link "POOL FROG Model 5400" at bounding box center [315, 262] width 194 height 13
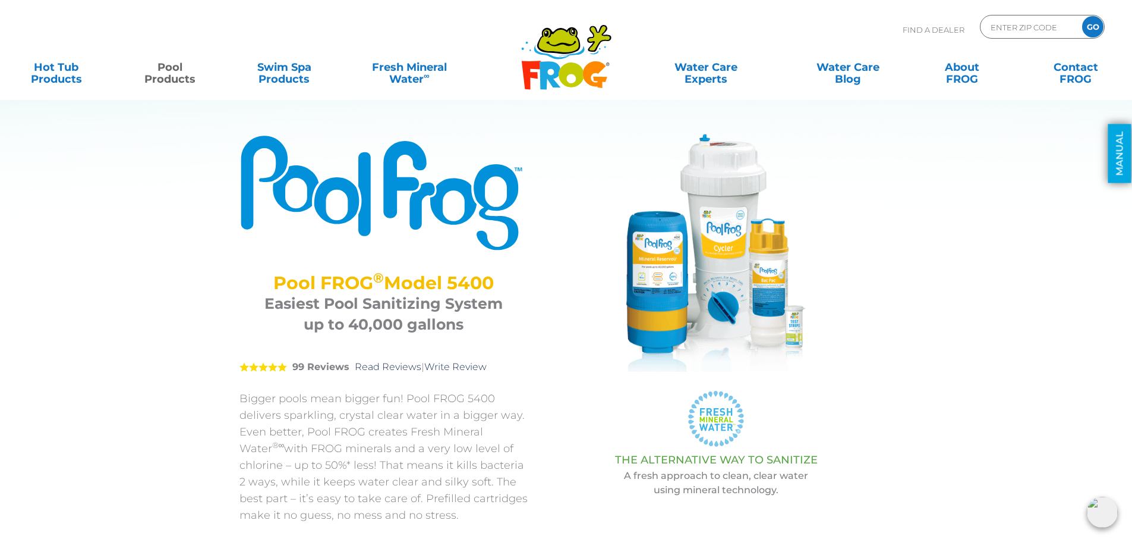
click at [1118, 146] on link "MANUAL" at bounding box center [1120, 153] width 23 height 59
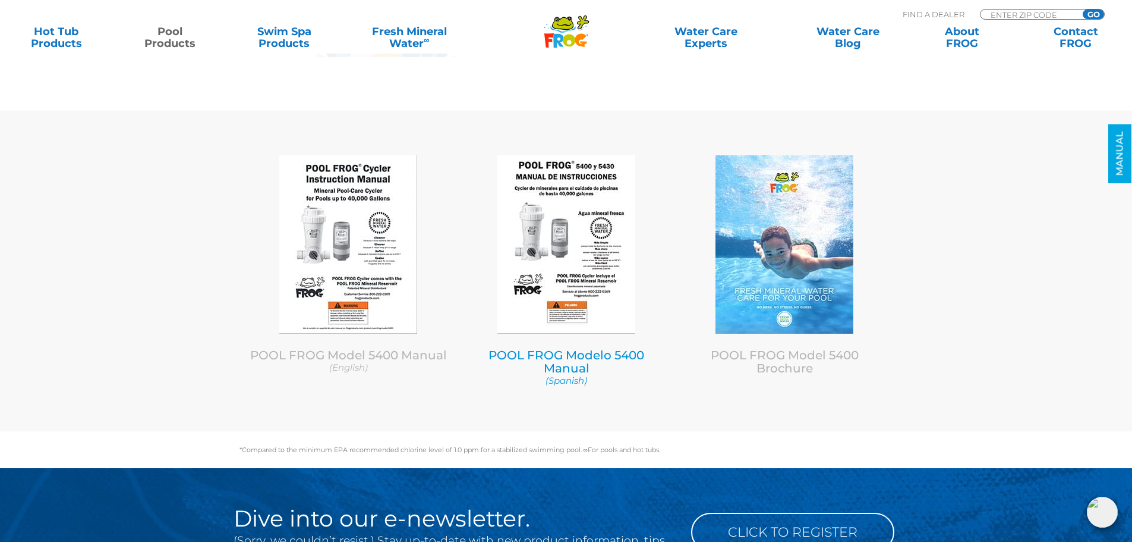
scroll to position [4920, 0]
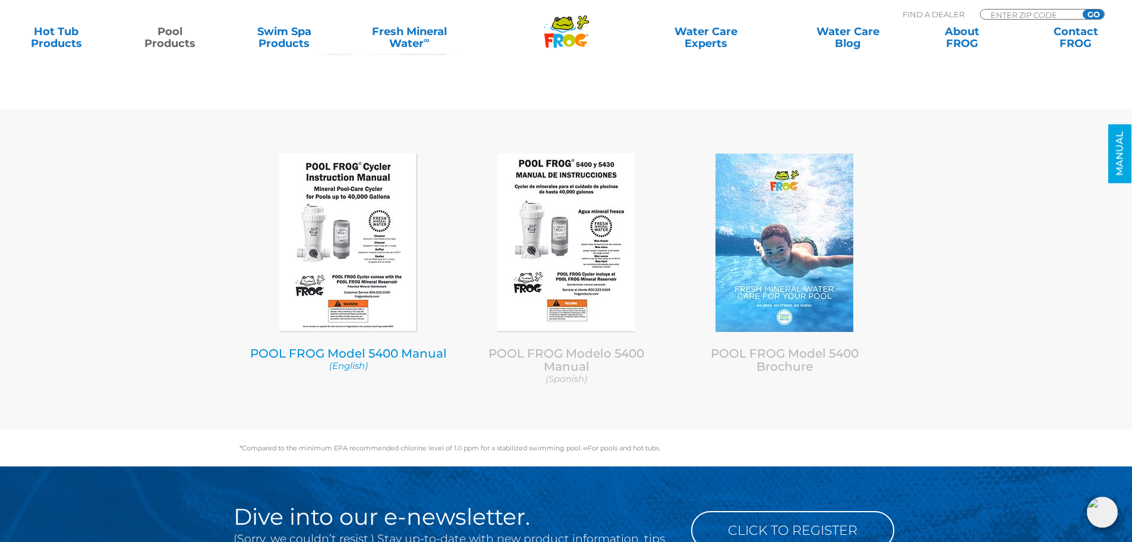
click at [398, 357] on link "POOL FROG Model 5400 Manual (English)" at bounding box center [348, 359] width 200 height 26
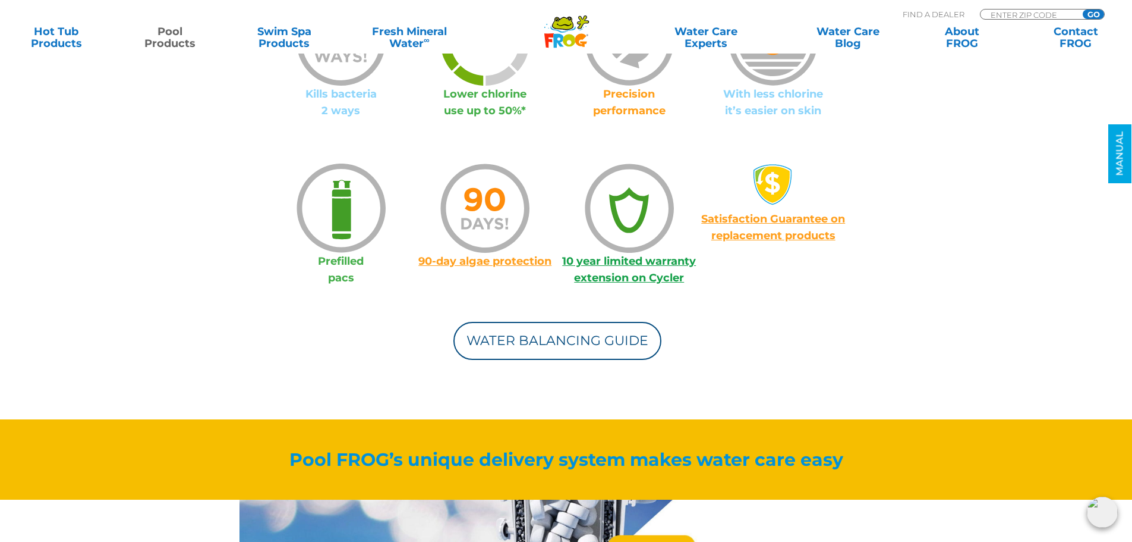
scroll to position [951, 0]
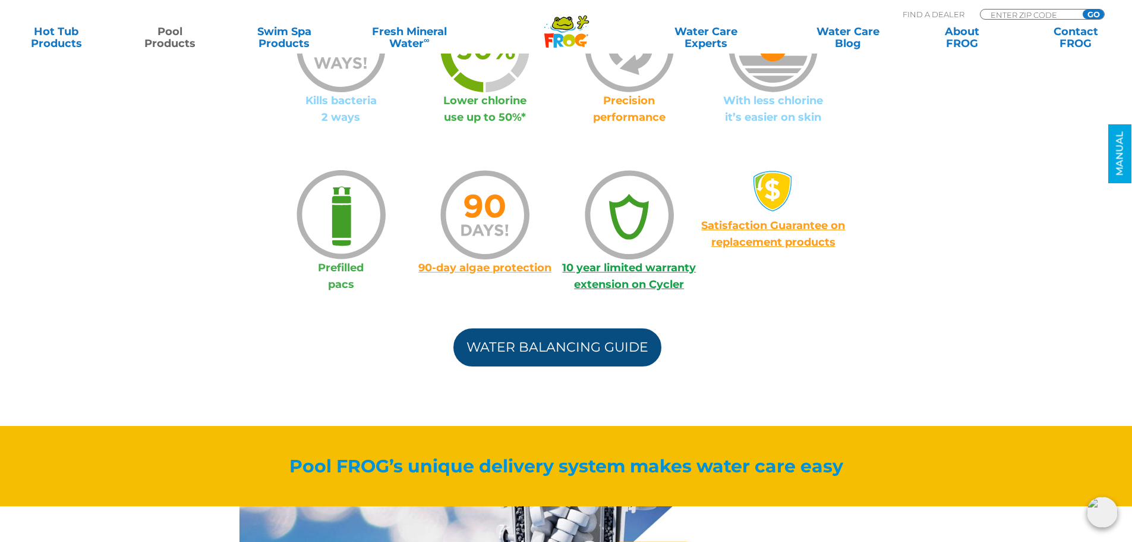
click at [555, 339] on link "Water Balancing Guide" at bounding box center [558, 347] width 208 height 38
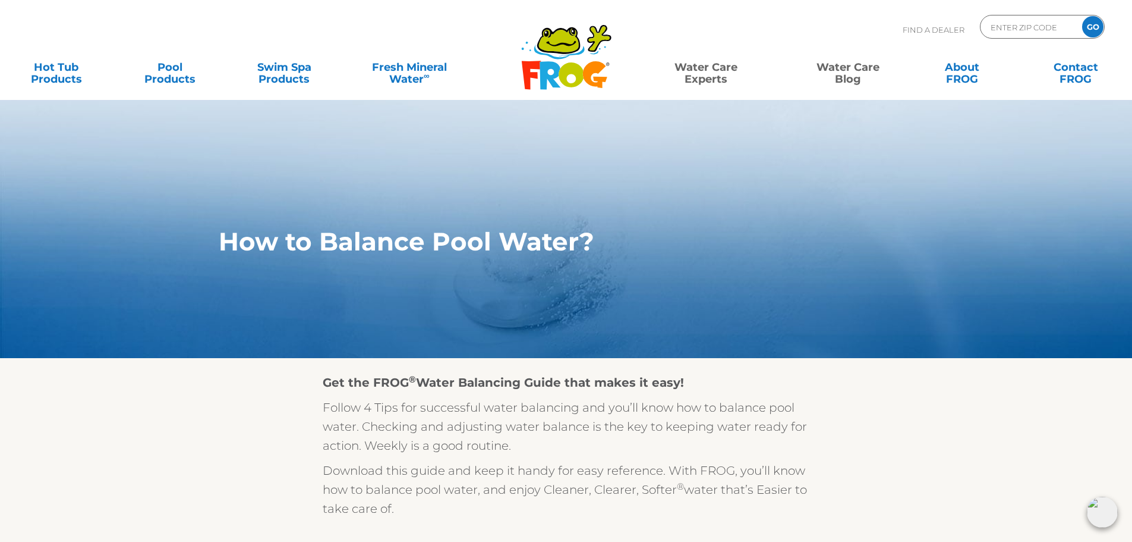
click at [850, 74] on link "Water Care Blog" at bounding box center [848, 67] width 89 height 24
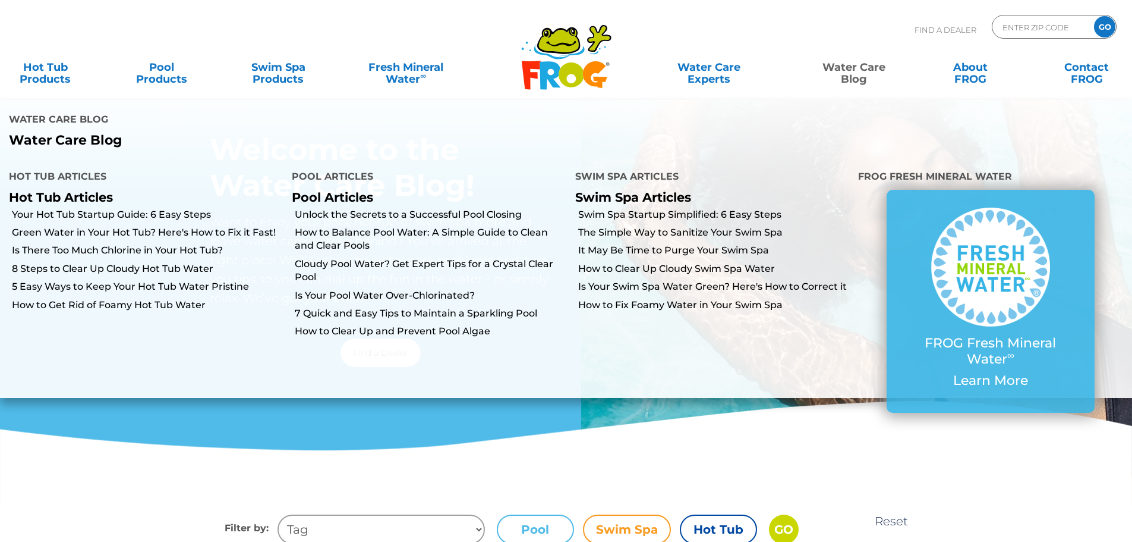
click at [856, 65] on link "Water Care Blog" at bounding box center [854, 67] width 90 height 24
click at [449, 208] on link "Unlock the Secrets to a Successful Pool Closing" at bounding box center [430, 214] width 271 height 13
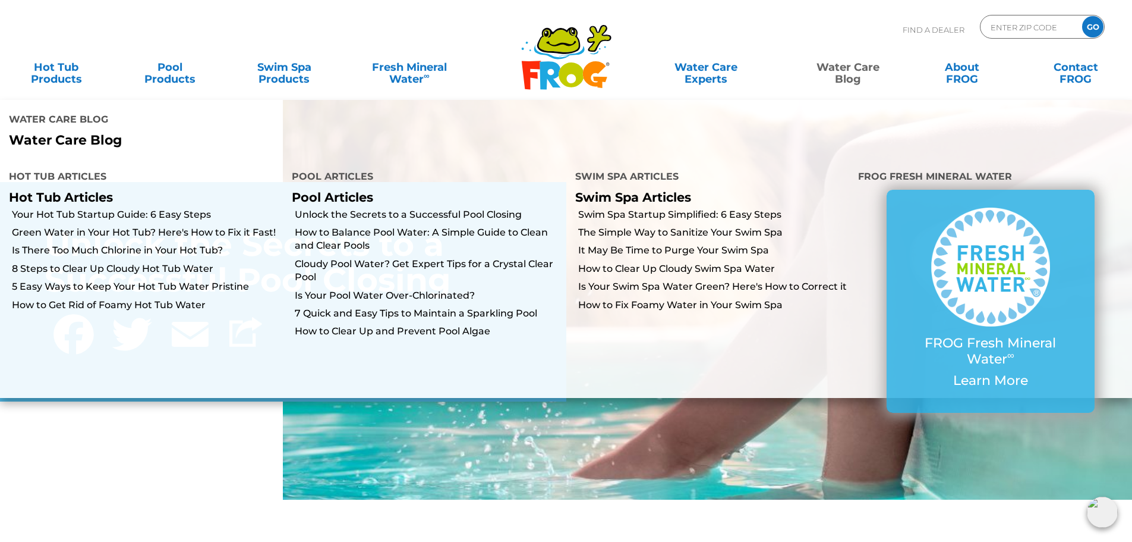
click at [832, 70] on link "Water Care Blog" at bounding box center [848, 67] width 89 height 24
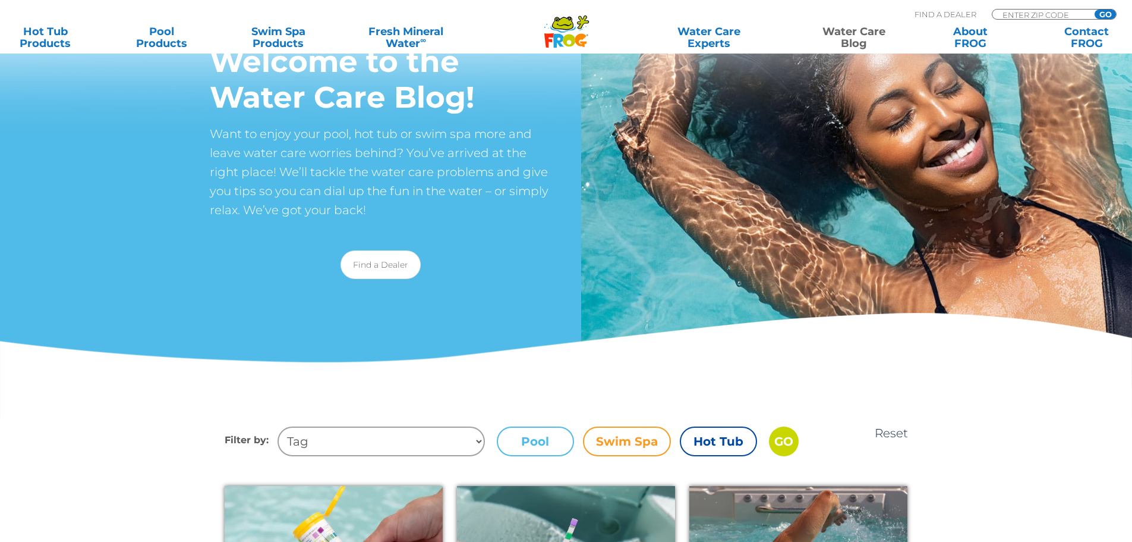
scroll to position [178, 0]
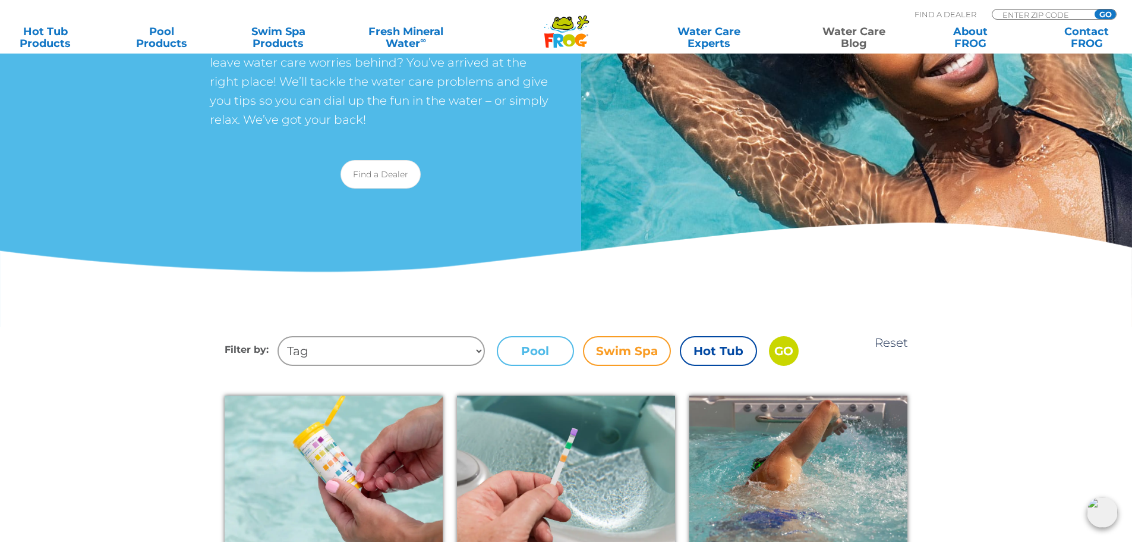
click at [478, 351] on select "Tag Fun Facts Hot Tub Green Water swim spa Tips + Tricks health benefits [MEDIC…" at bounding box center [381, 351] width 207 height 30
drag, startPoint x: 530, startPoint y: 342, endPoint x: 534, endPoint y: 335, distance: 8.3
click at [530, 342] on label "Pool" at bounding box center [535, 351] width 77 height 30
click at [0, 0] on input "Pool" at bounding box center [0, 0] width 0 height 0
click at [780, 341] on input "GO" at bounding box center [784, 351] width 30 height 30
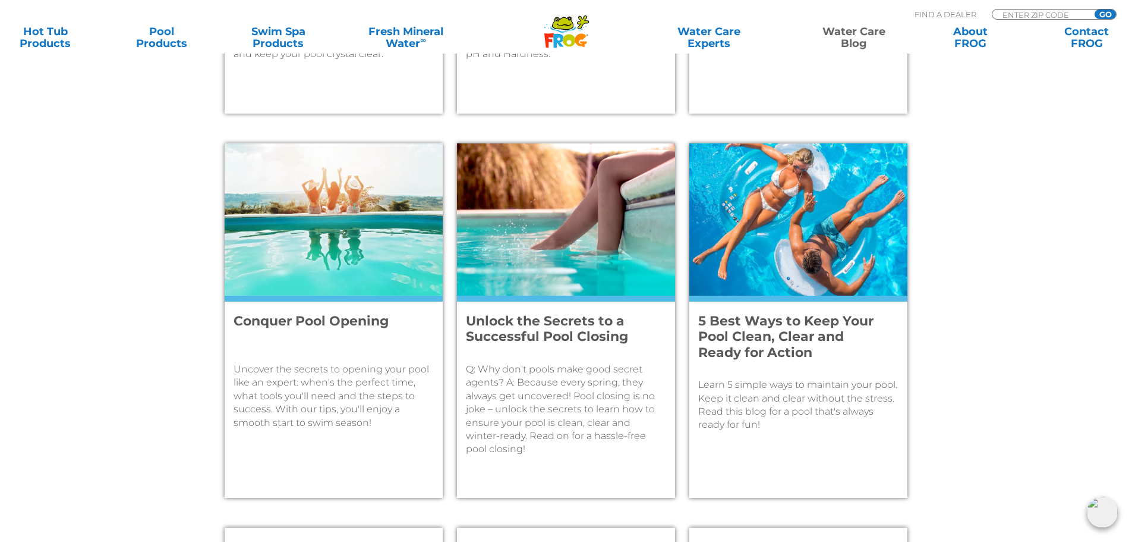
scroll to position [832, 0]
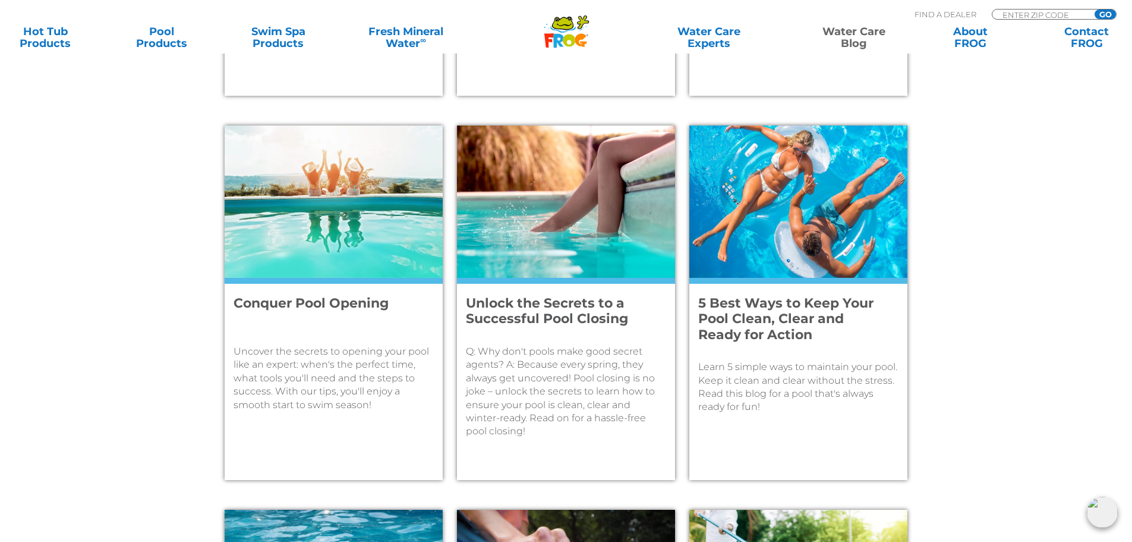
click at [367, 305] on h4 "Conquer Pool Opening" at bounding box center [326, 311] width 184 height 32
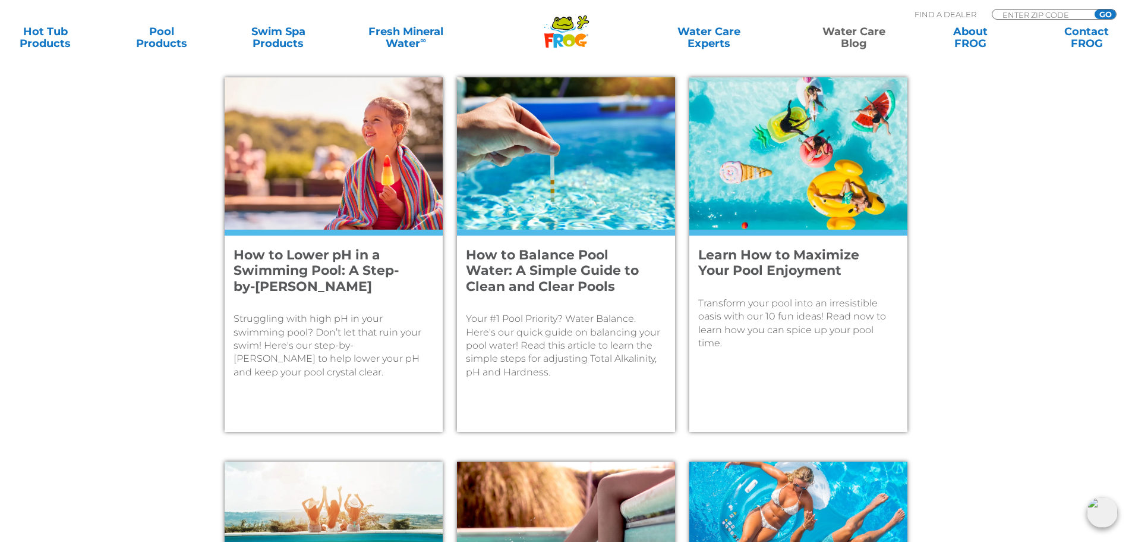
scroll to position [476, 0]
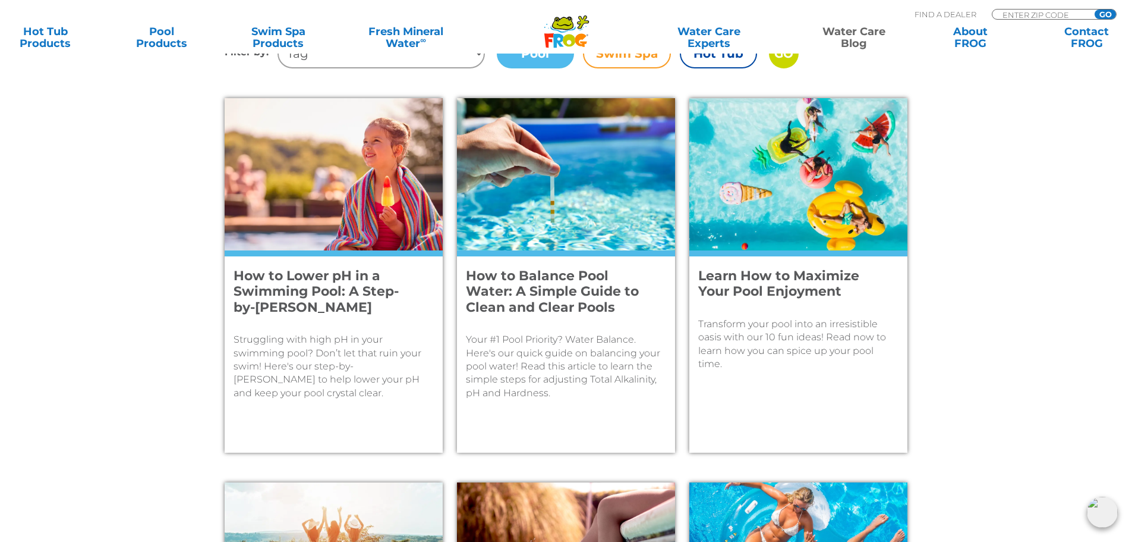
click at [543, 282] on h4 "How to Balance Pool Water: A Simple Guide to Clean and Clear Pools" at bounding box center [558, 291] width 184 height 47
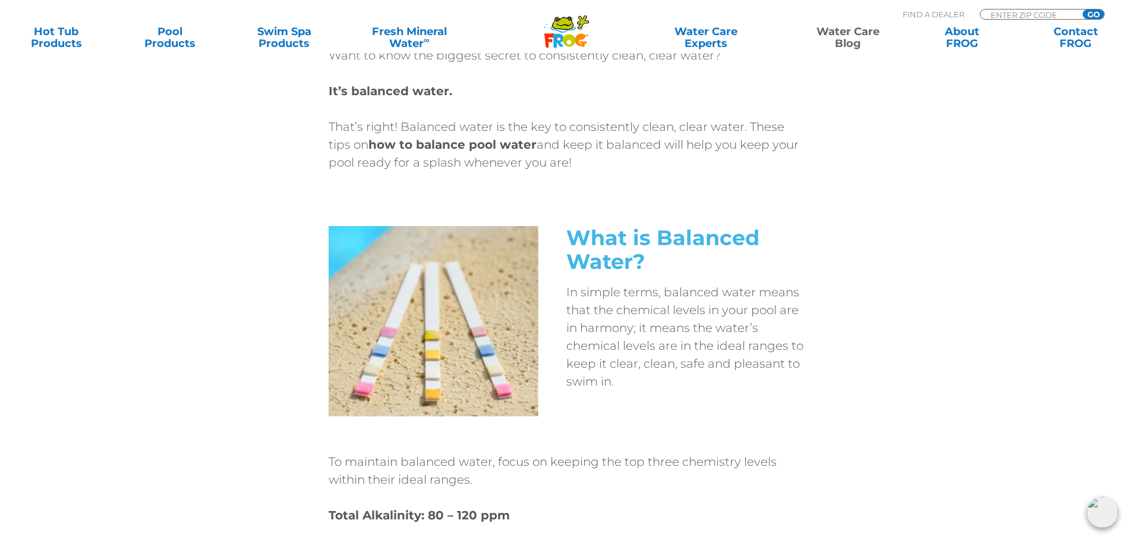
scroll to position [535, 0]
